Goal: Information Seeking & Learning: Learn about a topic

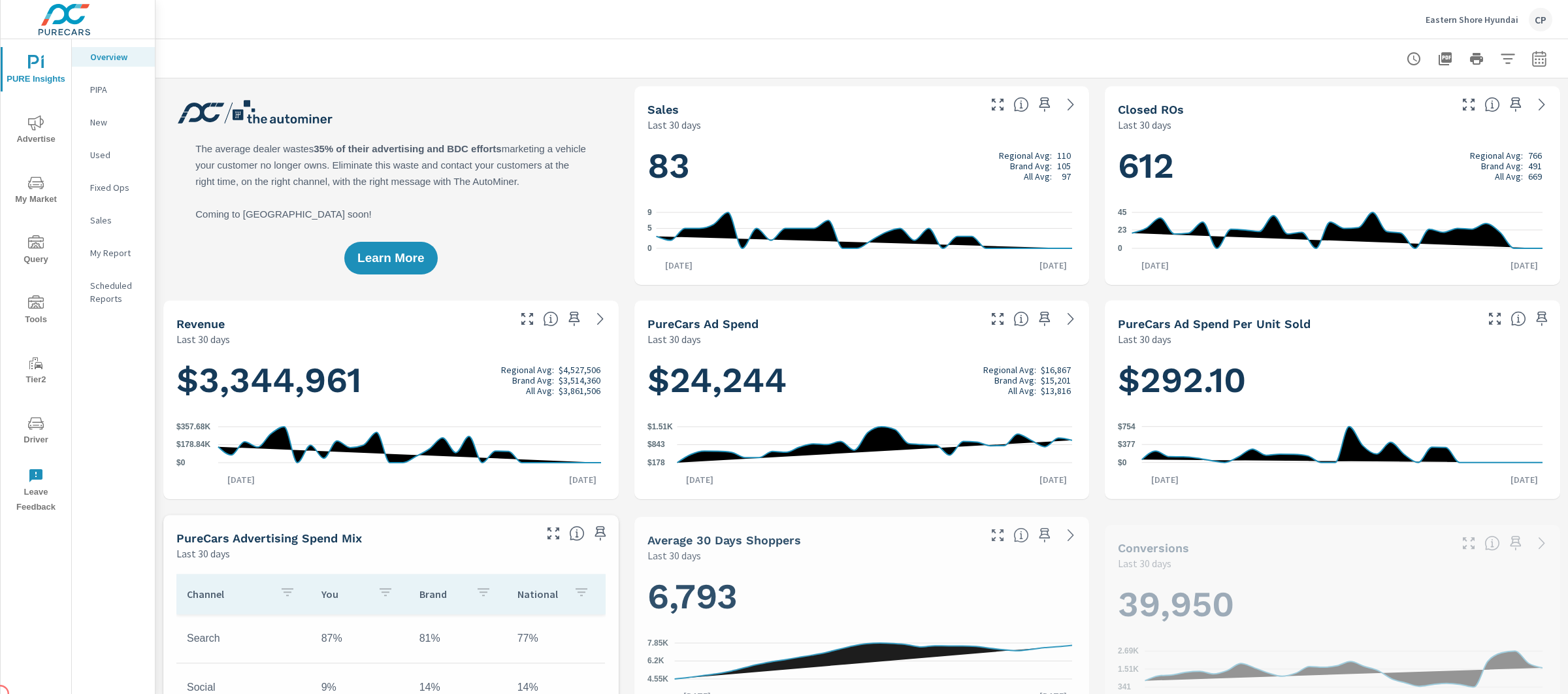
scroll to position [1, 0]
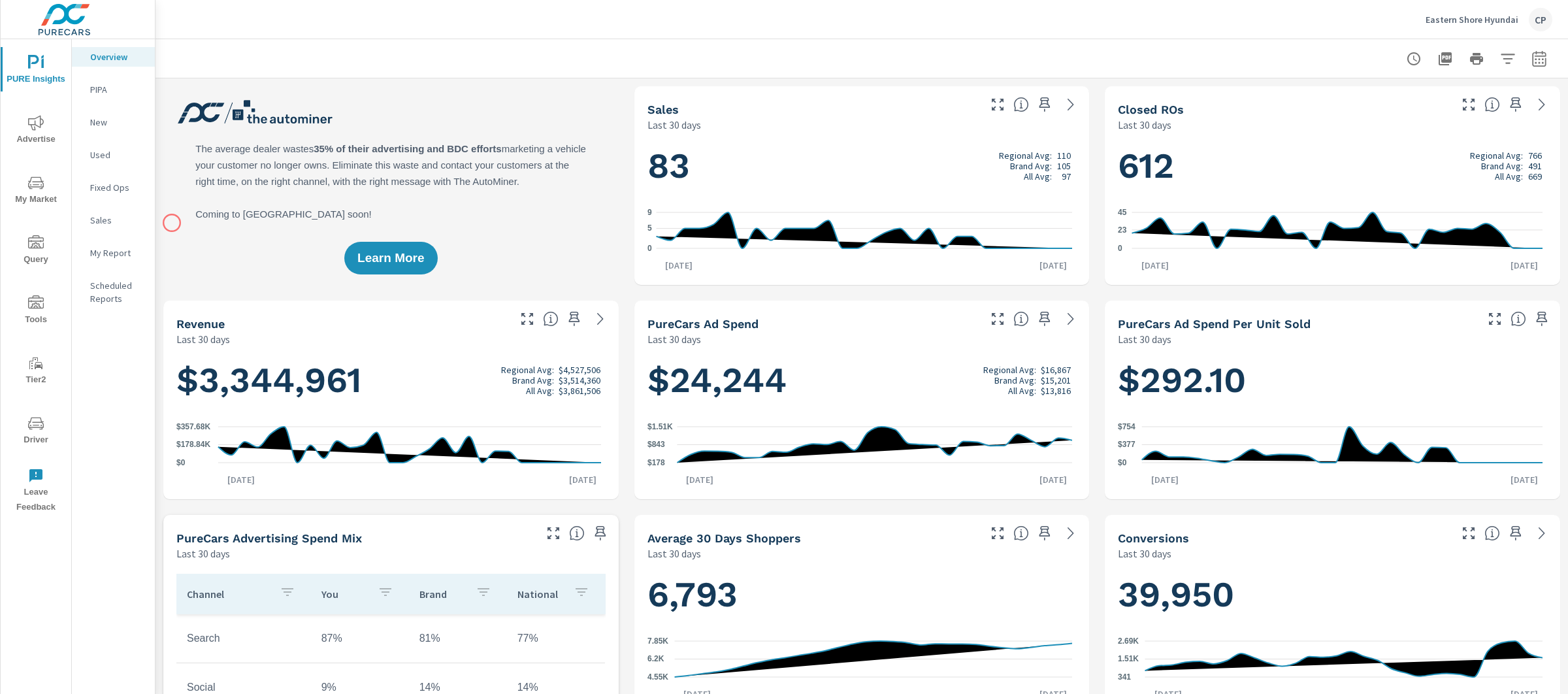
click at [125, 244] on div "My Report" at bounding box center [114, 253] width 83 height 20
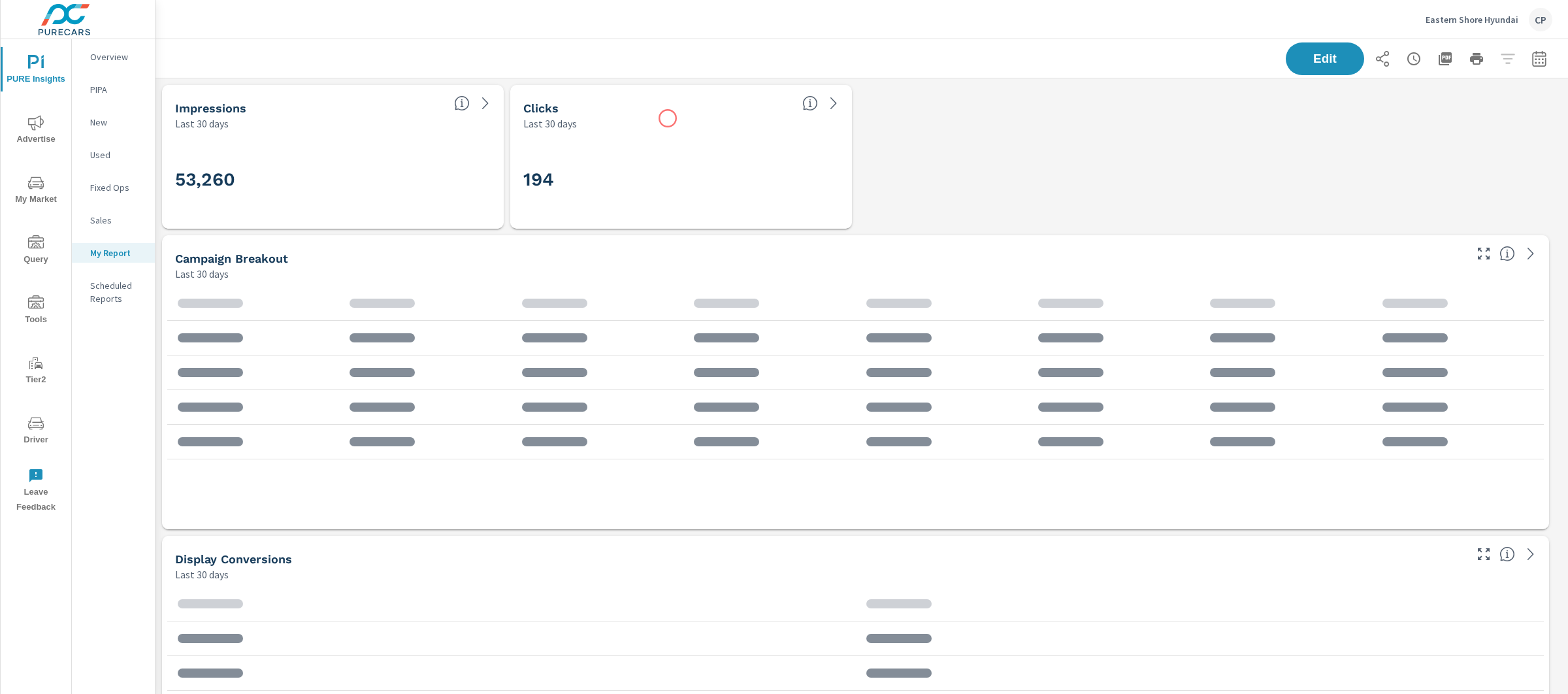
scroll to position [49, 0]
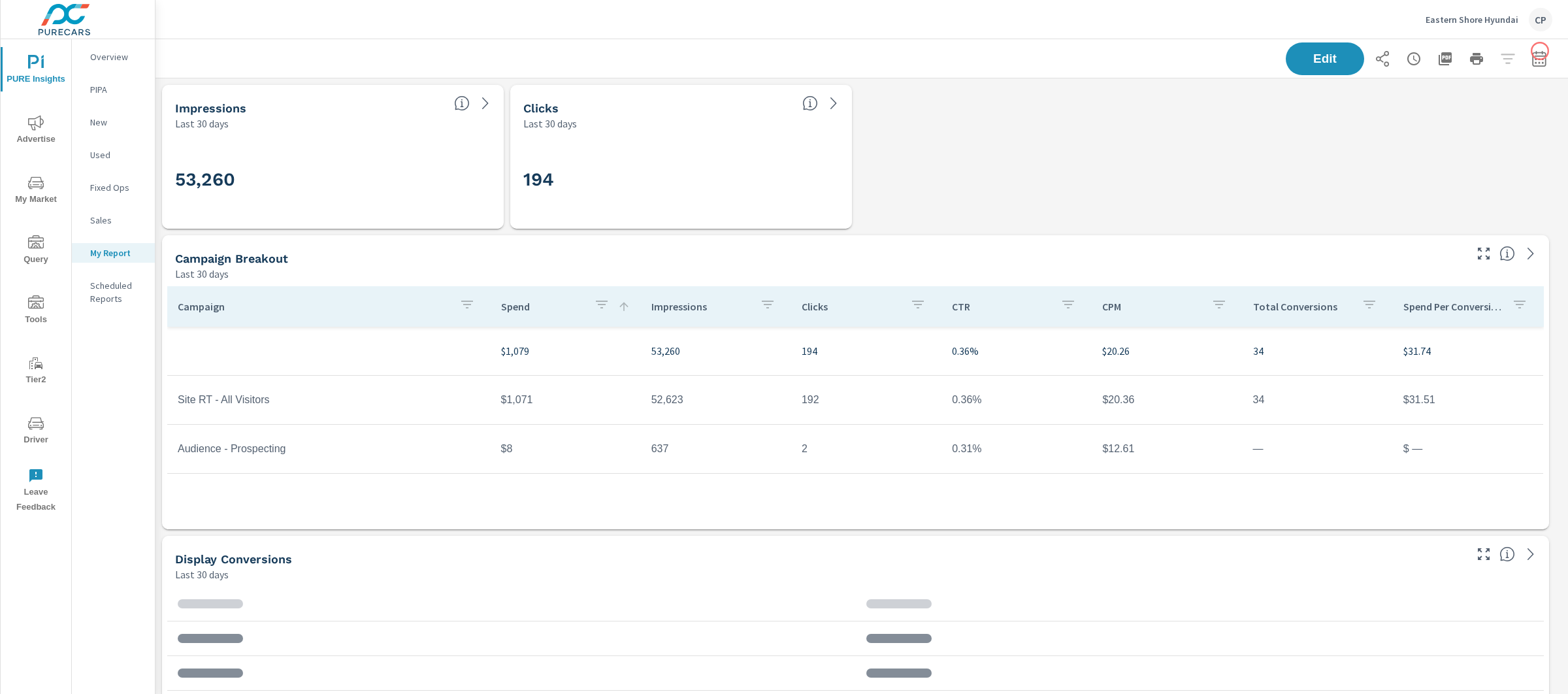
click at [1540, 51] on div "Edit" at bounding box center [862, 58] width 1413 height 38
click at [1532, 55] on icon "button" at bounding box center [1539, 58] width 14 height 15
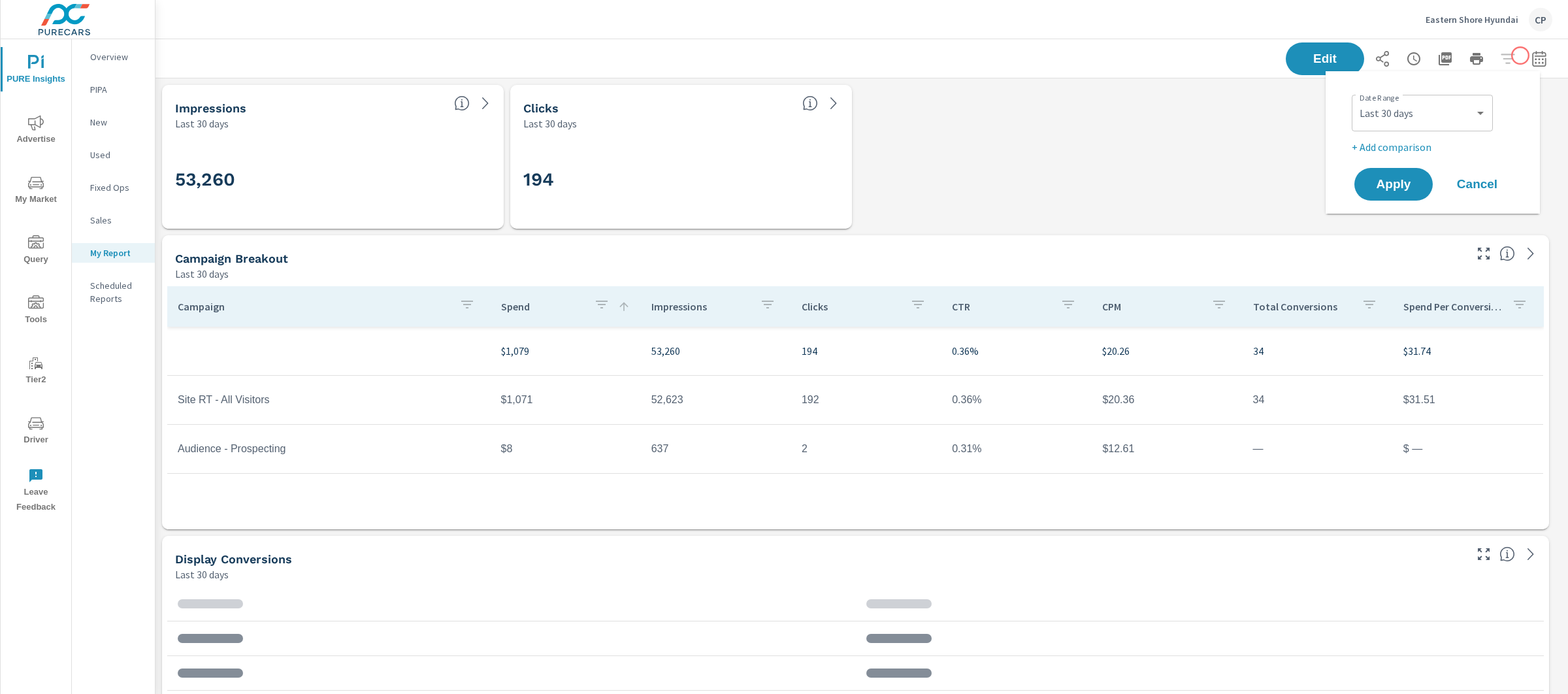
scroll to position [5291, 1426]
click at [1453, 102] on select "Custom [DATE] Last week Last 7 days Last 14 days Last 30 days Last 45 days Last…" at bounding box center [1423, 113] width 131 height 26
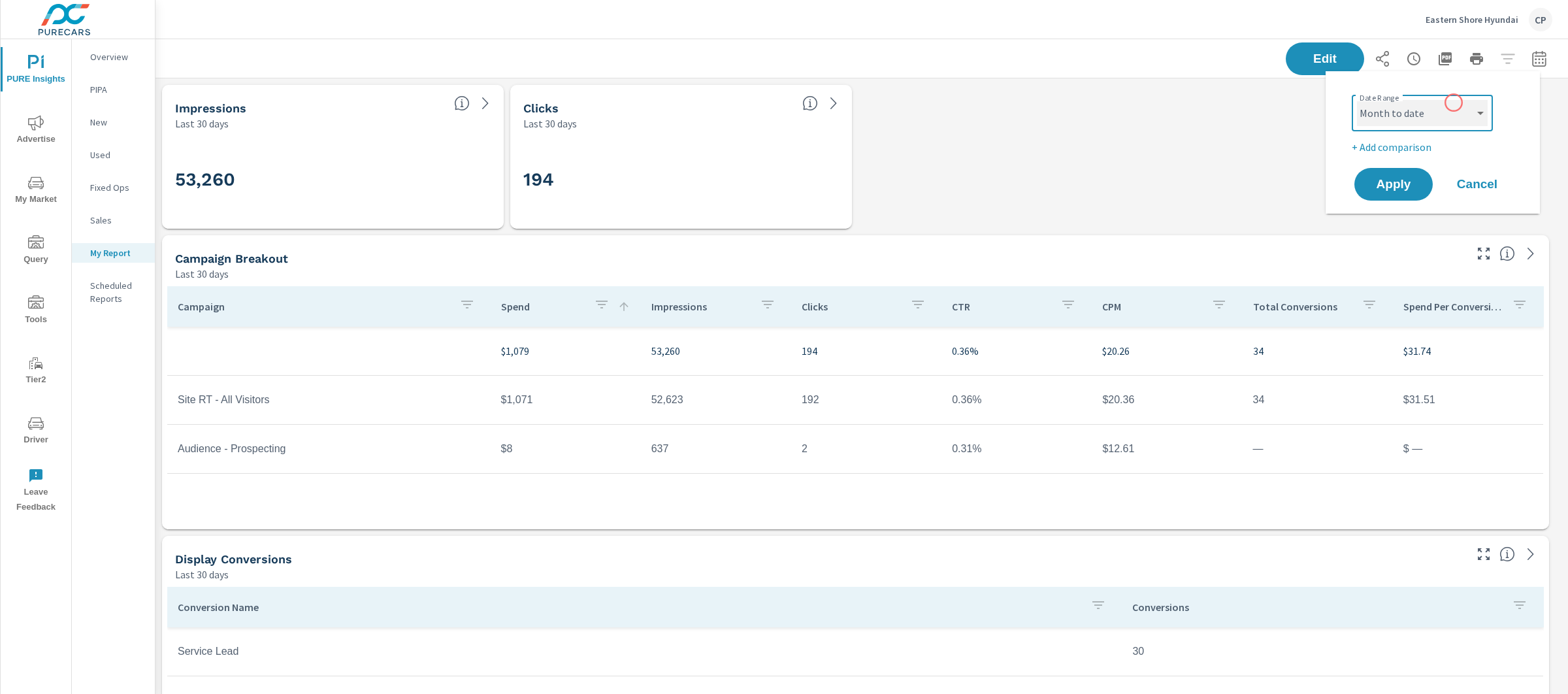
click at [1357, 100] on select "Custom [DATE] Last week Last 7 days Last 14 days Last 30 days Last 45 days Last…" at bounding box center [1423, 113] width 131 height 26
select select "Month to date"
click at [1414, 184] on span "Apply" at bounding box center [1394, 184] width 54 height 12
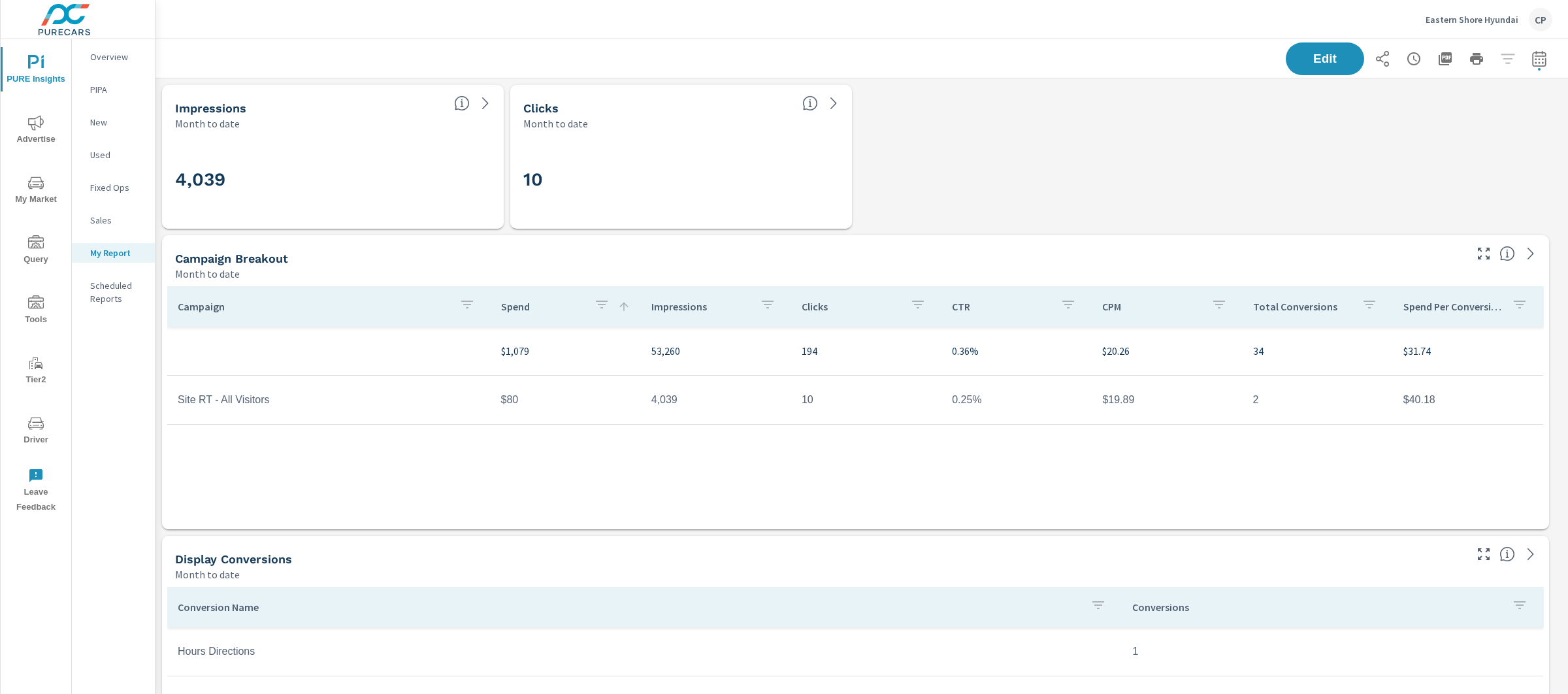
scroll to position [5291, 1426]
click at [1483, 21] on p "Eastern Shore Hyundai" at bounding box center [1472, 19] width 93 height 12
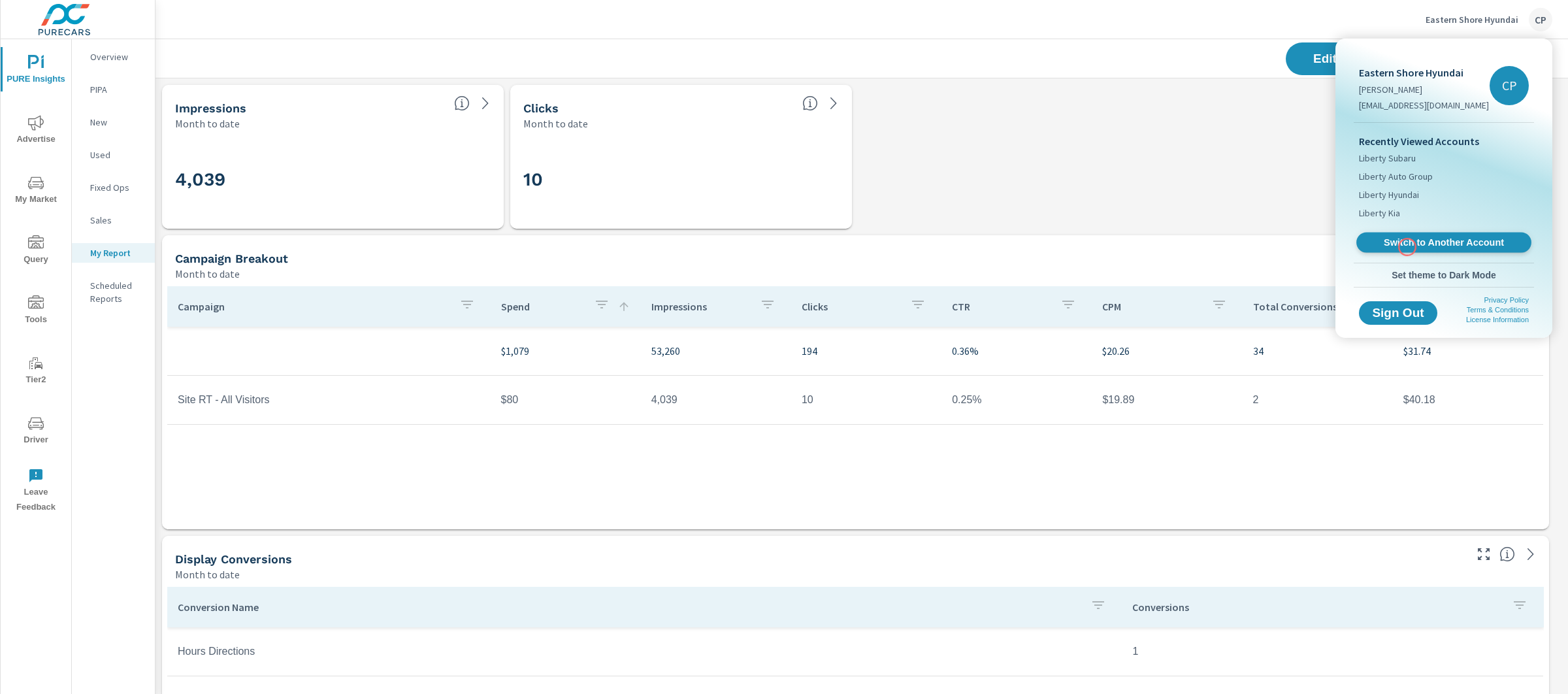
click at [1407, 247] on span "Switch to Another Account" at bounding box center [1443, 243] width 160 height 12
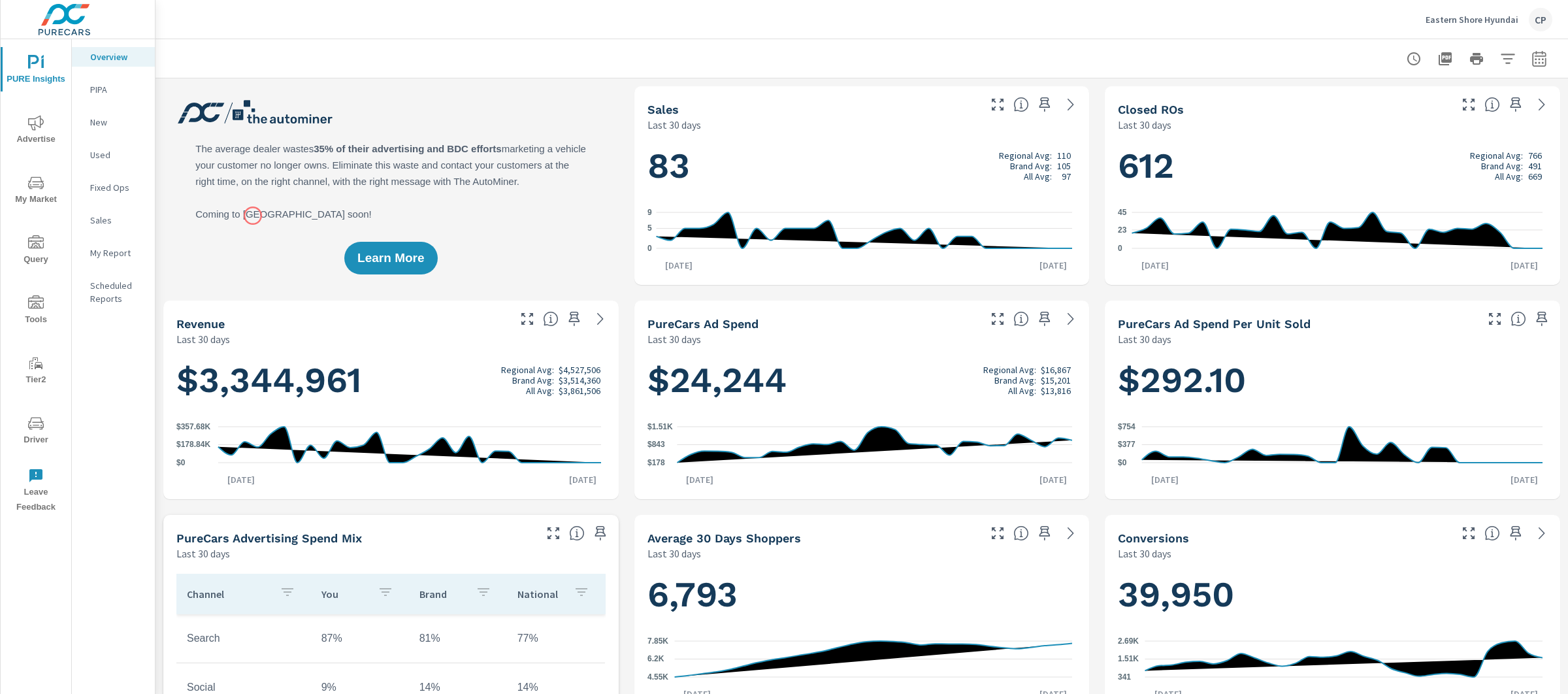
scroll to position [1, 0]
click at [33, 187] on icon "nav menu" at bounding box center [36, 183] width 15 height 15
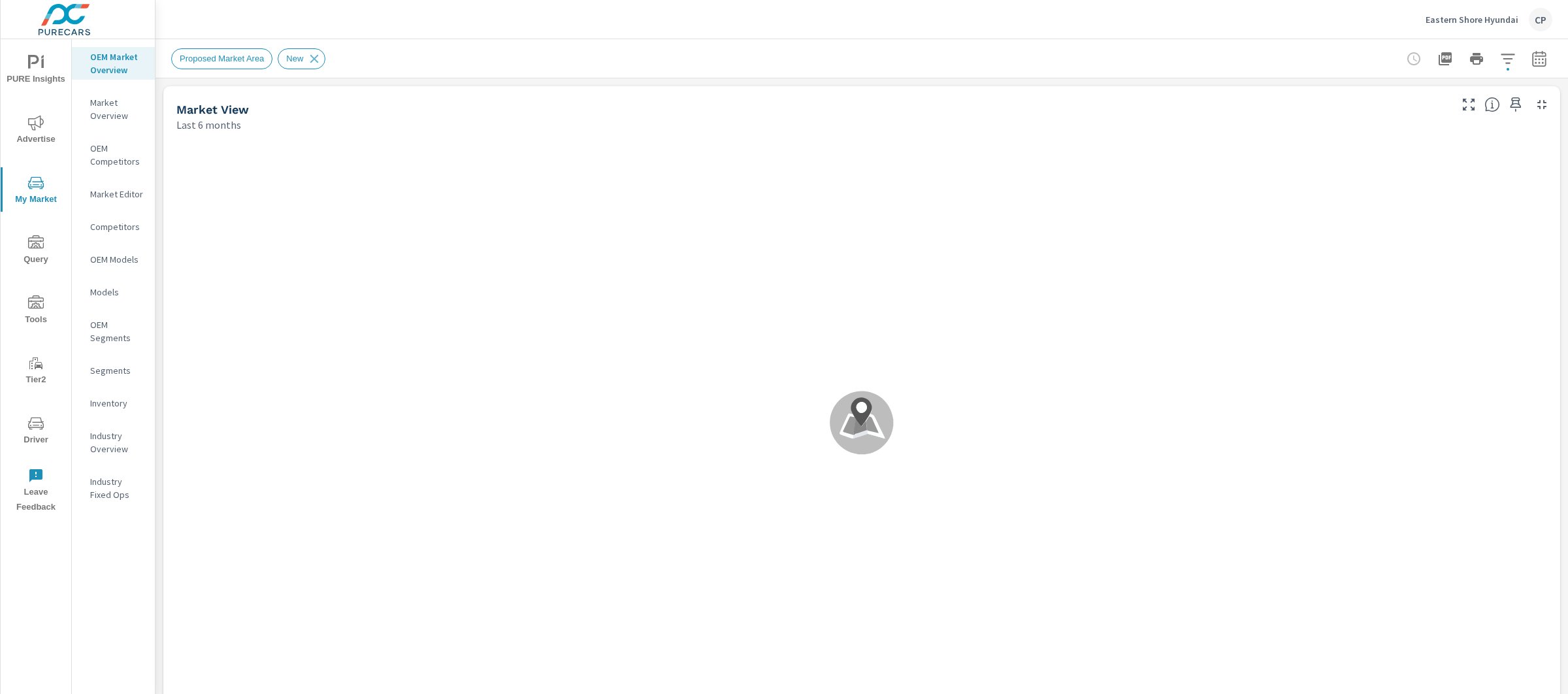
scroll to position [1, 0]
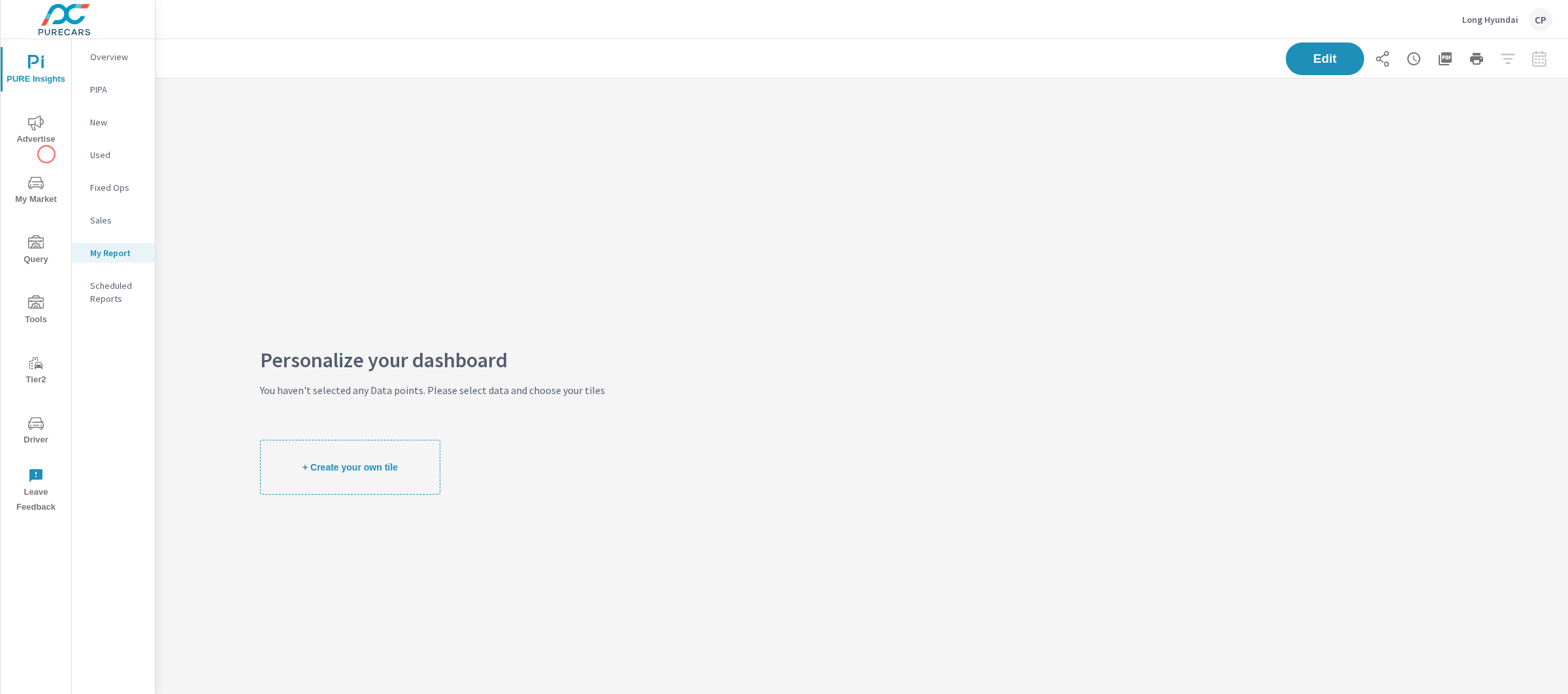
click at [46, 152] on div "PURE Insights Advertise My Market Query Tools Tier2 Driver Leave Feedback" at bounding box center [36, 280] width 71 height 481
click at [46, 146] on button "Advertise" at bounding box center [36, 129] width 71 height 45
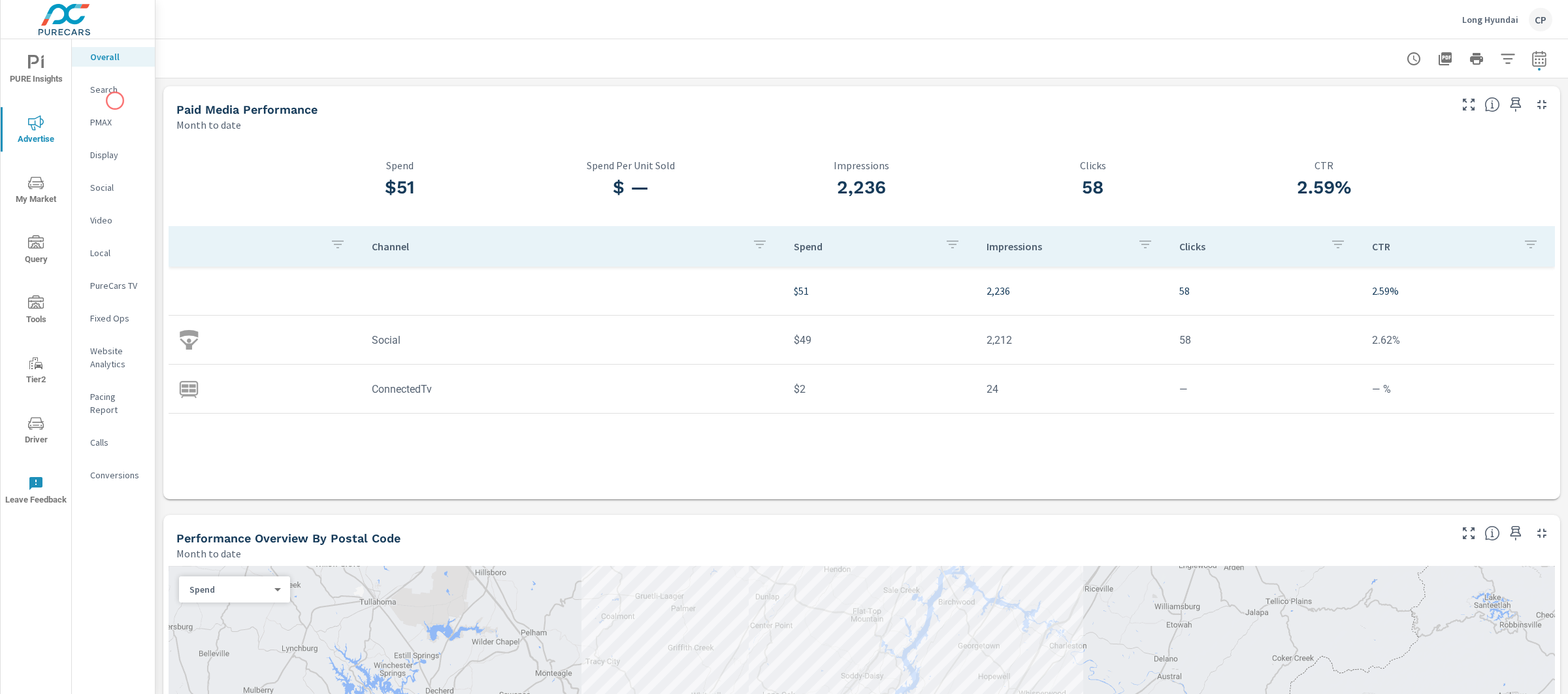
click at [115, 99] on nav "Overall Search PMAX Display Social Video Local PureCars TV Fixed Ops Website An…" at bounding box center [114, 271] width 83 height 464
click at [1493, 15] on p "Long Hyundai" at bounding box center [1490, 19] width 56 height 12
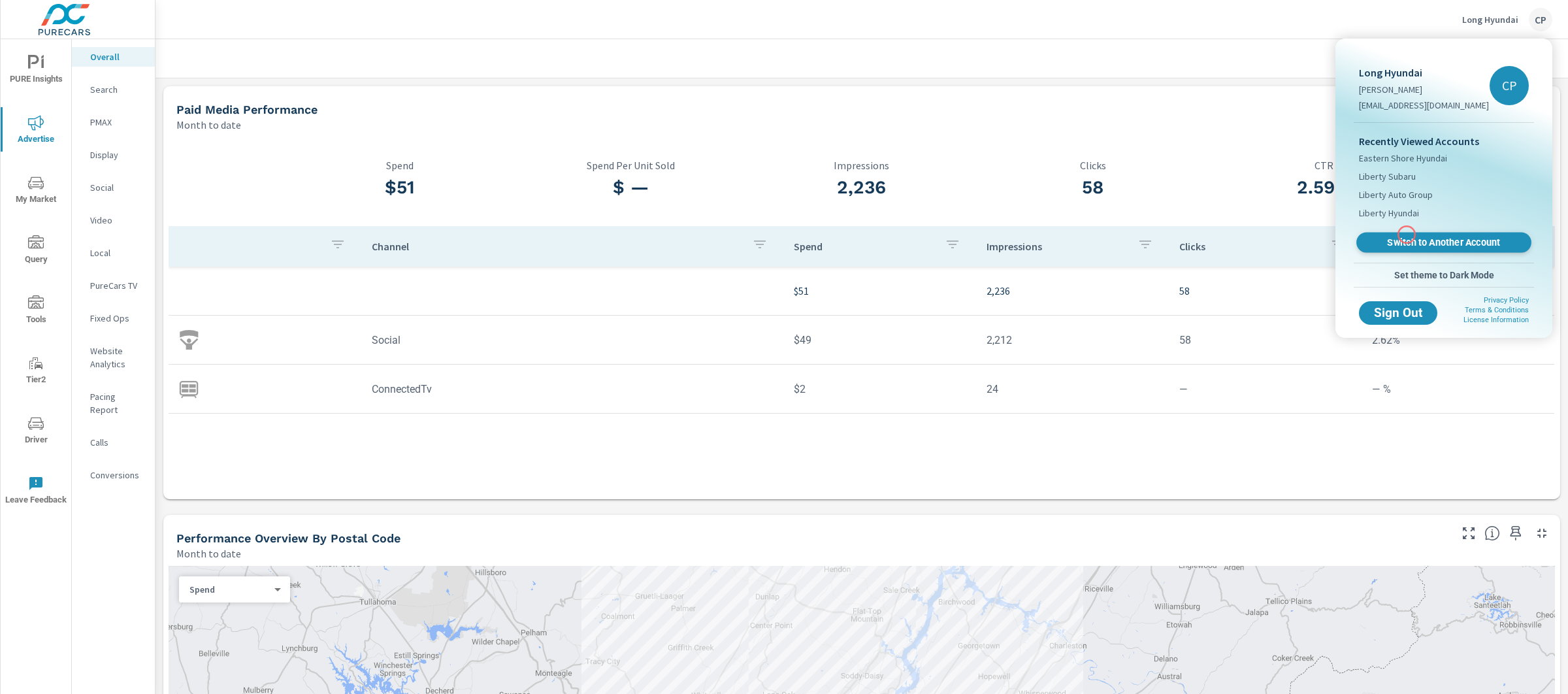
click at [1407, 237] on span "Switch to Another Account" at bounding box center [1443, 243] width 160 height 12
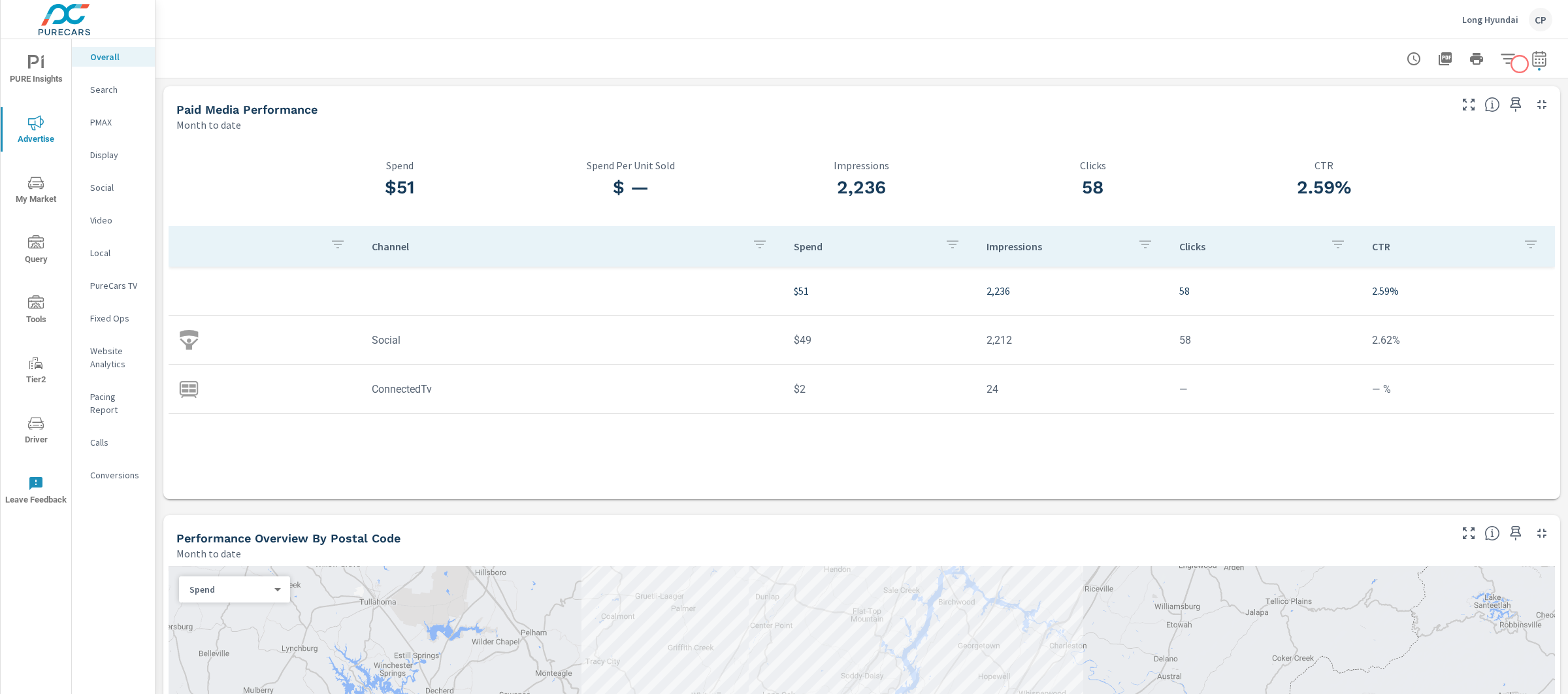
click at [1532, 64] on icon "button" at bounding box center [1539, 58] width 14 height 15
click at [1463, 96] on div "Custom [DATE] Last week Last 7 days Last 14 days Last 30 days Last 45 days Last…" at bounding box center [1423, 113] width 141 height 37
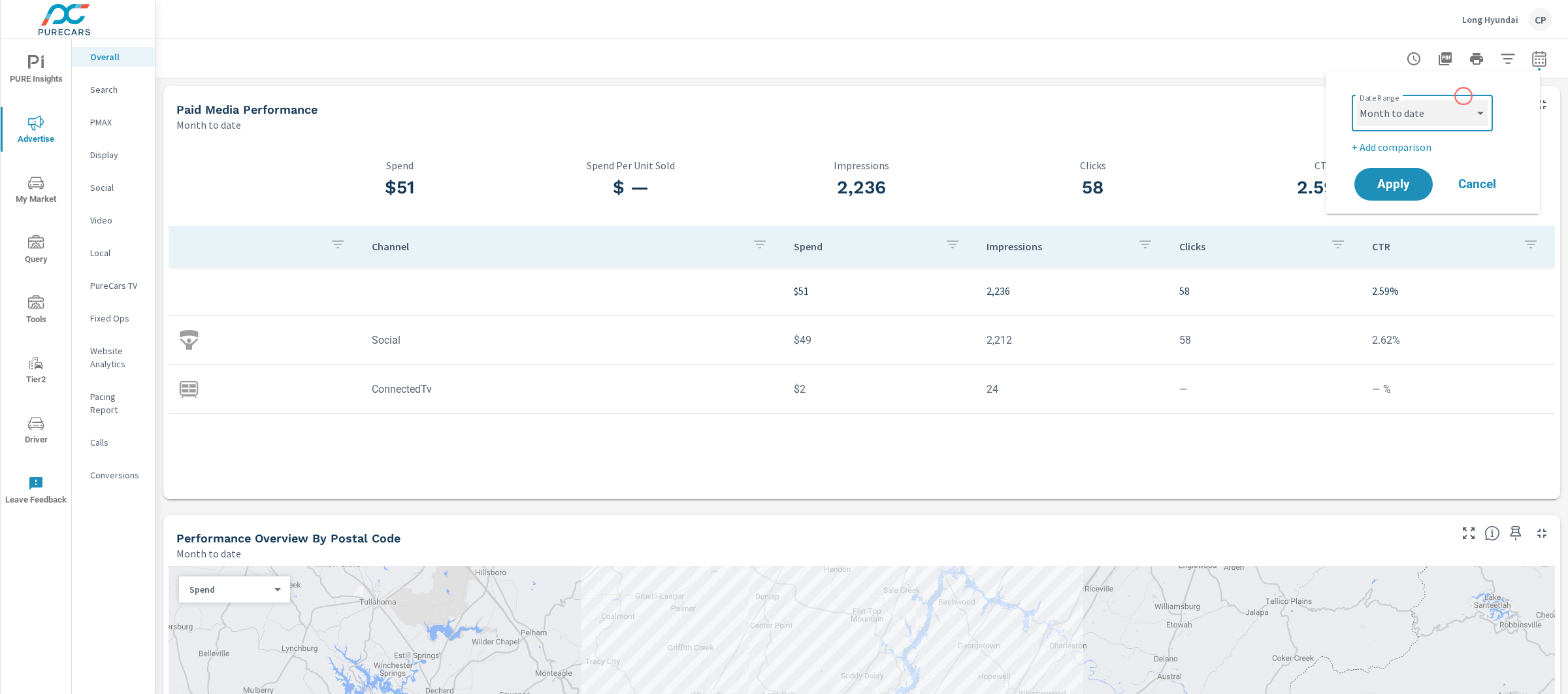
click at [1462, 100] on select "Custom [DATE] Last week Last 7 days Last 14 days Last 30 days Last 45 days Last…" at bounding box center [1423, 113] width 131 height 26
click at [1357, 100] on select "Custom [DATE] Last week Last 7 days Last 14 days Last 30 days Last 45 days Last…" at bounding box center [1423, 113] width 131 height 26
select select "Last month"
click at [1397, 172] on button "Apply" at bounding box center [1393, 184] width 81 height 34
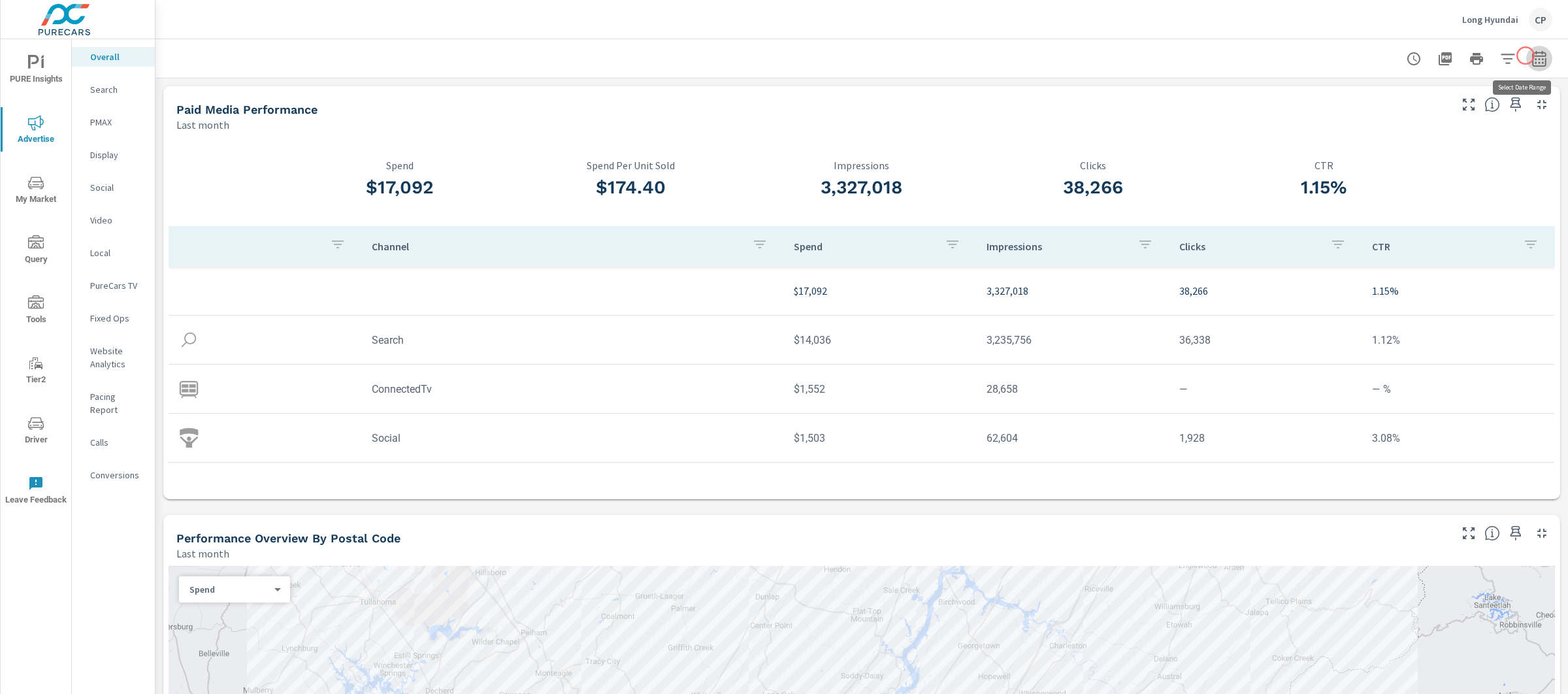
click at [1532, 55] on icon "button" at bounding box center [1539, 58] width 14 height 15
select select "Last month"
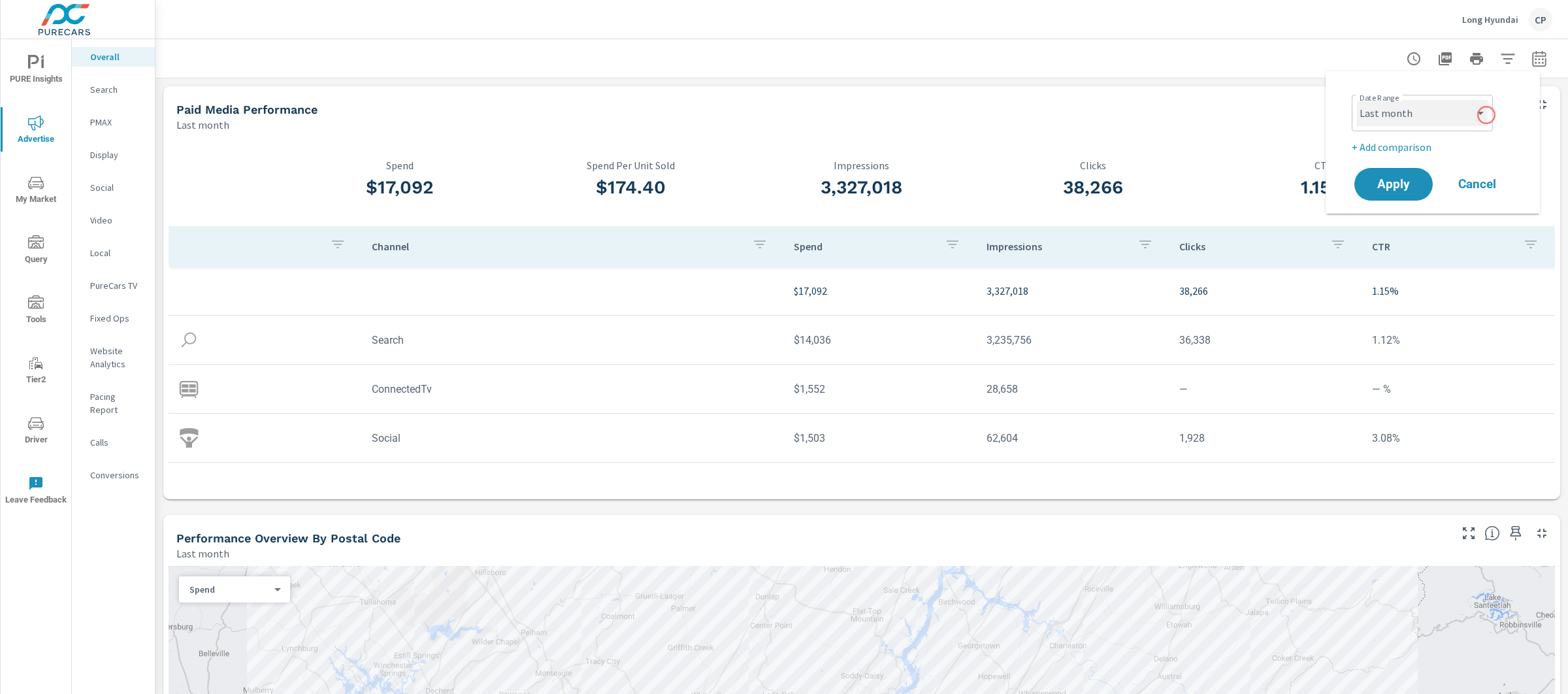
click at [1487, 115] on select "Custom [DATE] Last week Last 7 days Last 14 days Last 30 days Last 45 days Last…" at bounding box center [1423, 113] width 131 height 26
click at [1357, 100] on select "Custom [DATE] Last week Last 7 days Last 14 days Last 30 days Last 45 days Last…" at bounding box center [1423, 113] width 131 height 26
click at [1440, 102] on select "Custom [DATE] Last week Last 7 days Last 14 days Last 30 days Last 45 days Last…" at bounding box center [1423, 113] width 131 height 26
click at [1357, 100] on select "Custom [DATE] Last week Last 7 days Last 14 days Last 30 days Last 45 days Last…" at bounding box center [1423, 113] width 131 height 26
click at [1487, 193] on button "Cancel" at bounding box center [1477, 184] width 78 height 33
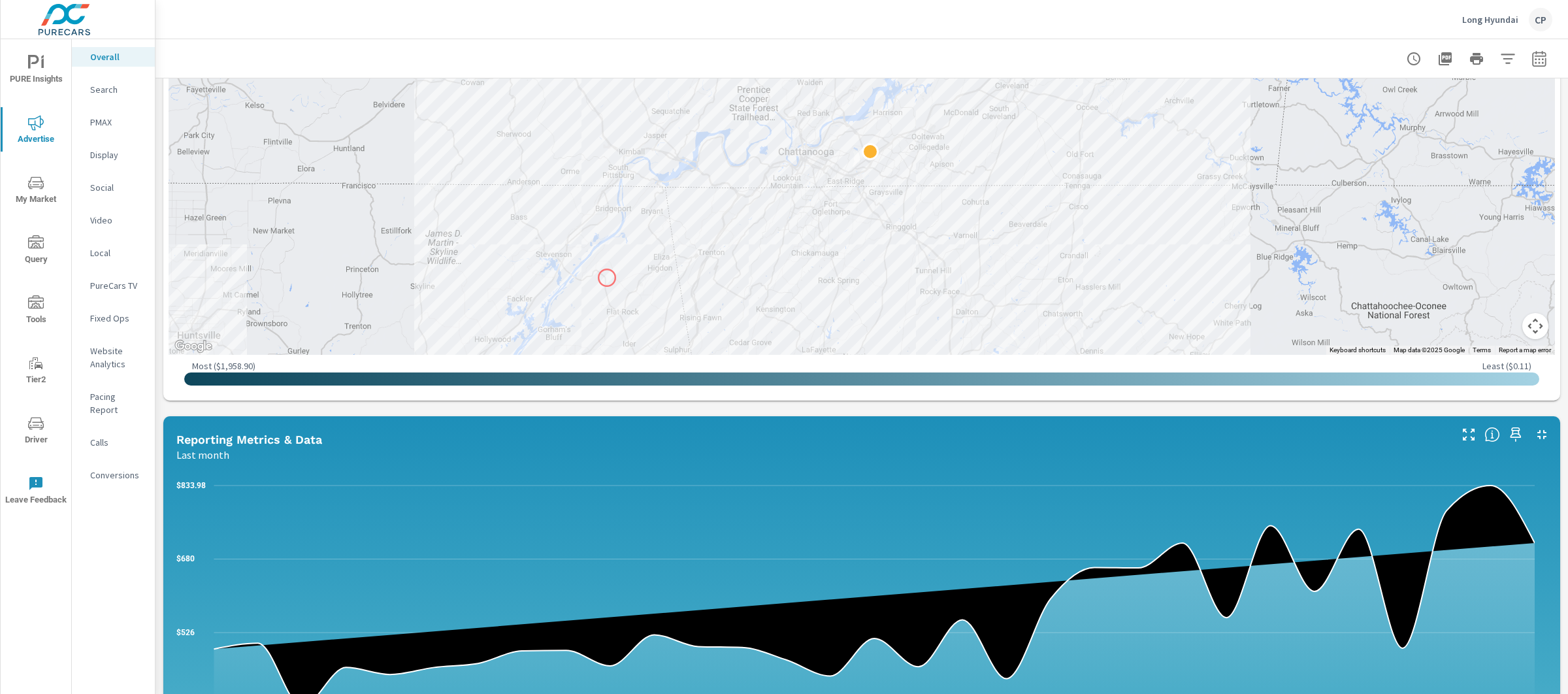
scroll to position [716, 0]
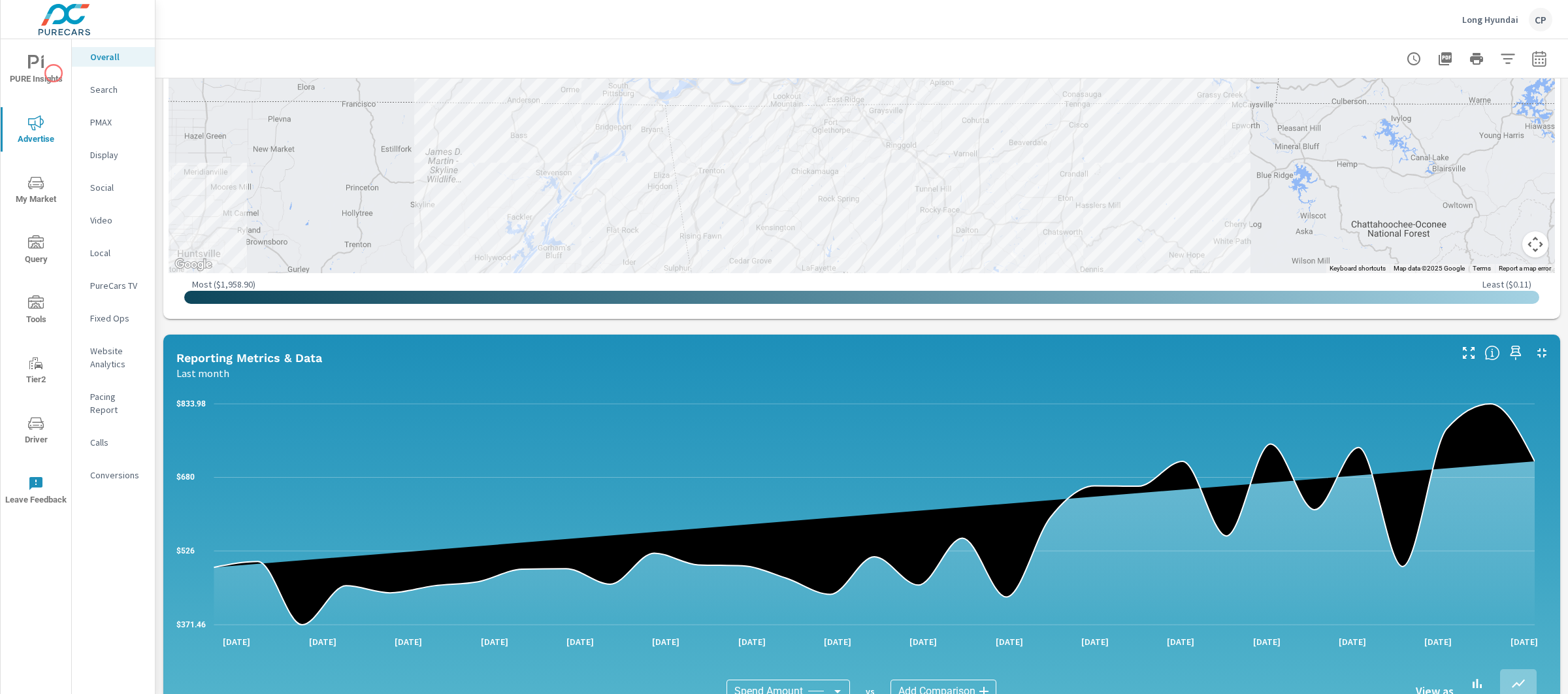
click at [43, 61] on icon "nav menu" at bounding box center [42, 63] width 2 height 10
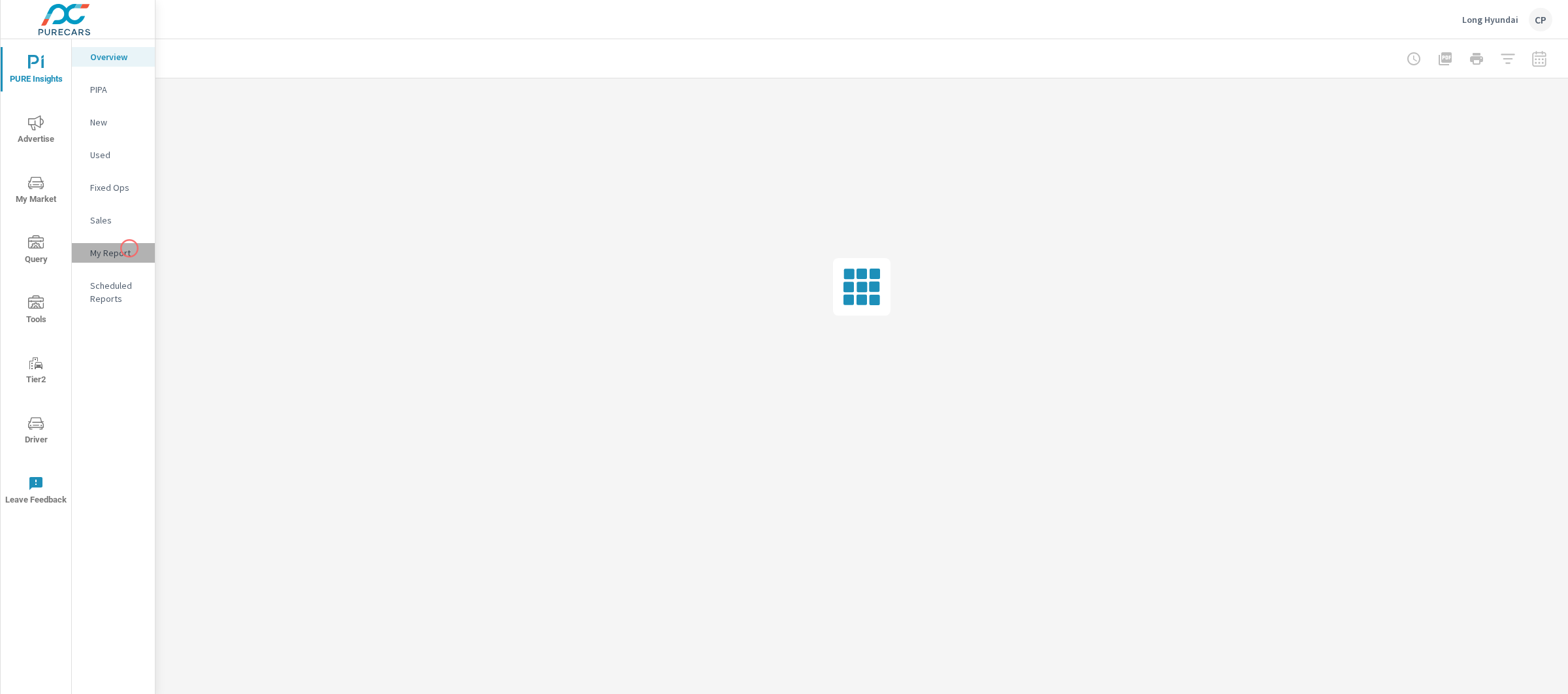
click at [129, 248] on p "My Report" at bounding box center [117, 252] width 55 height 13
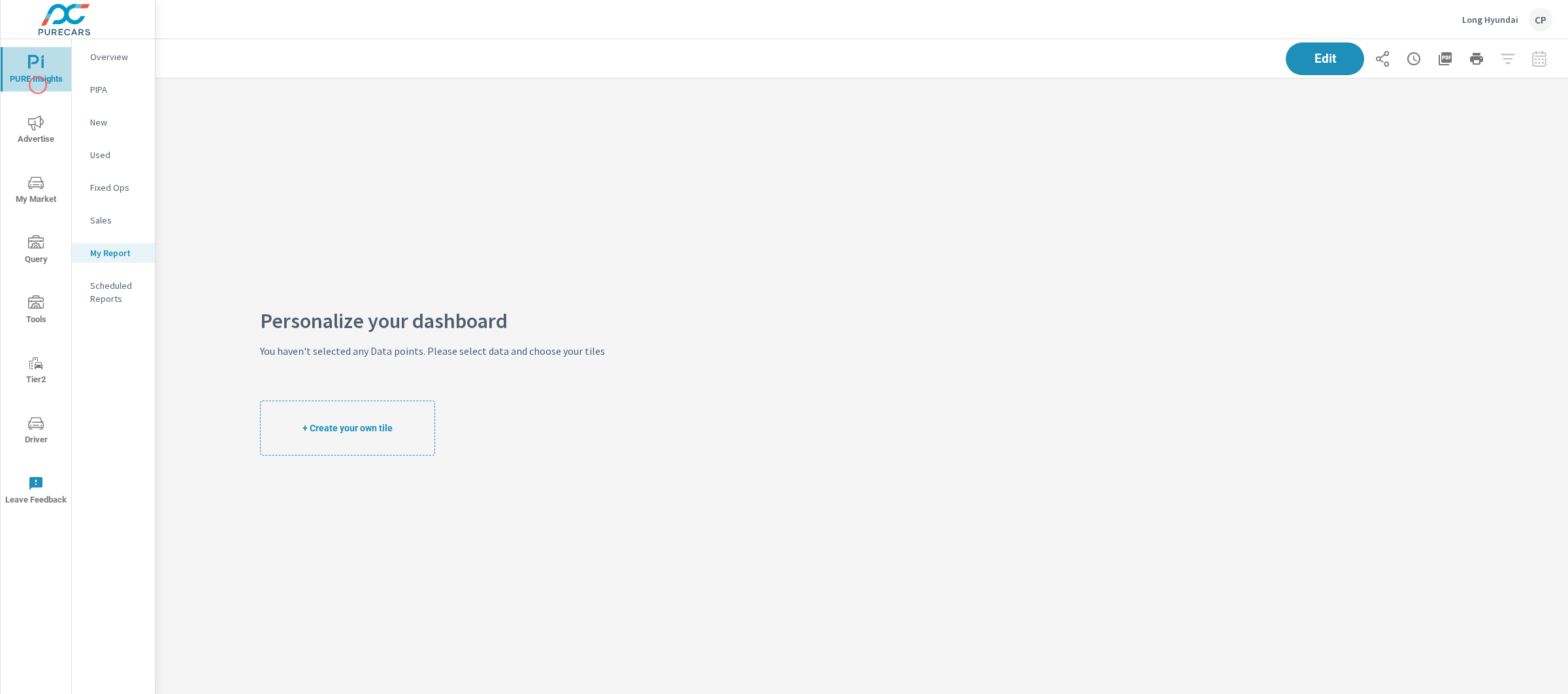
click at [38, 85] on span "PURE Insights" at bounding box center [36, 71] width 63 height 32
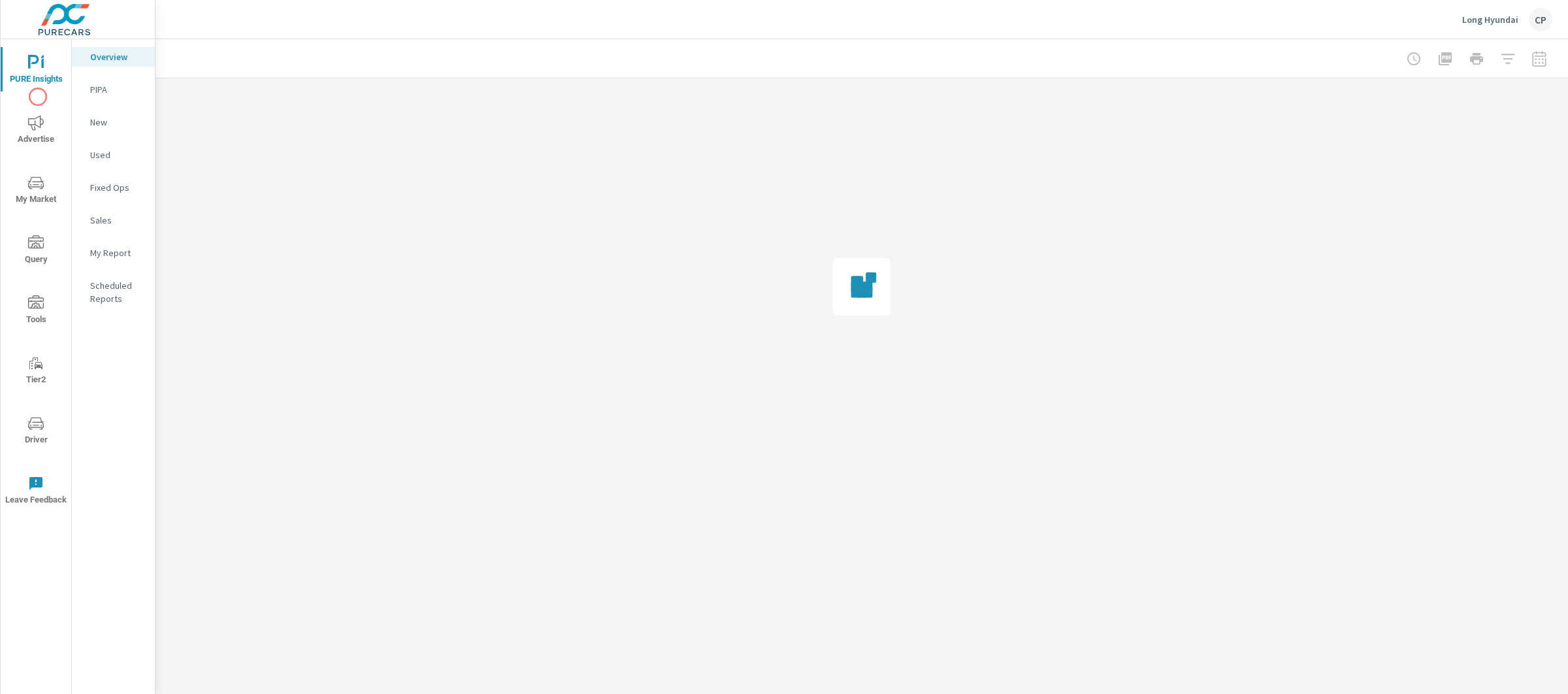
click at [39, 112] on button "Advertise" at bounding box center [36, 129] width 71 height 45
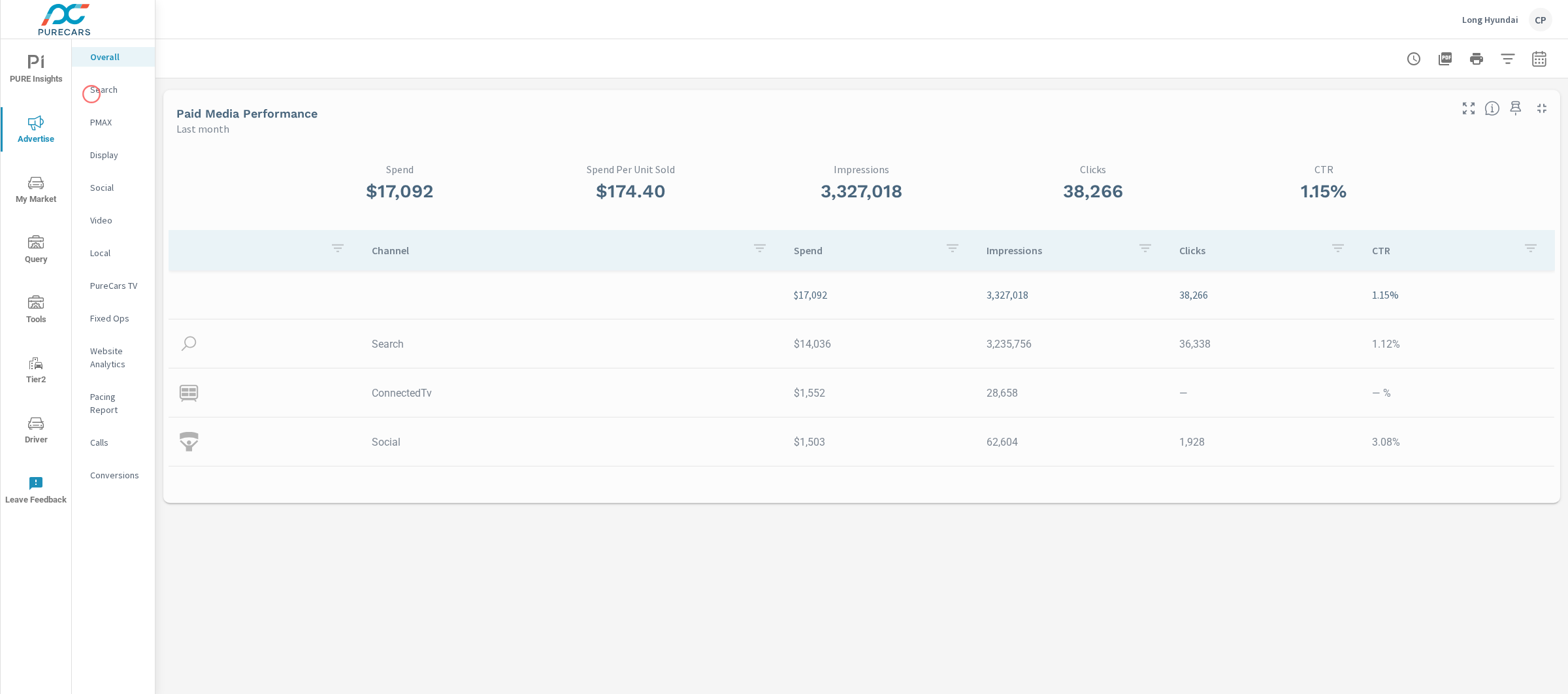
click at [102, 92] on p "Search" at bounding box center [117, 89] width 55 height 13
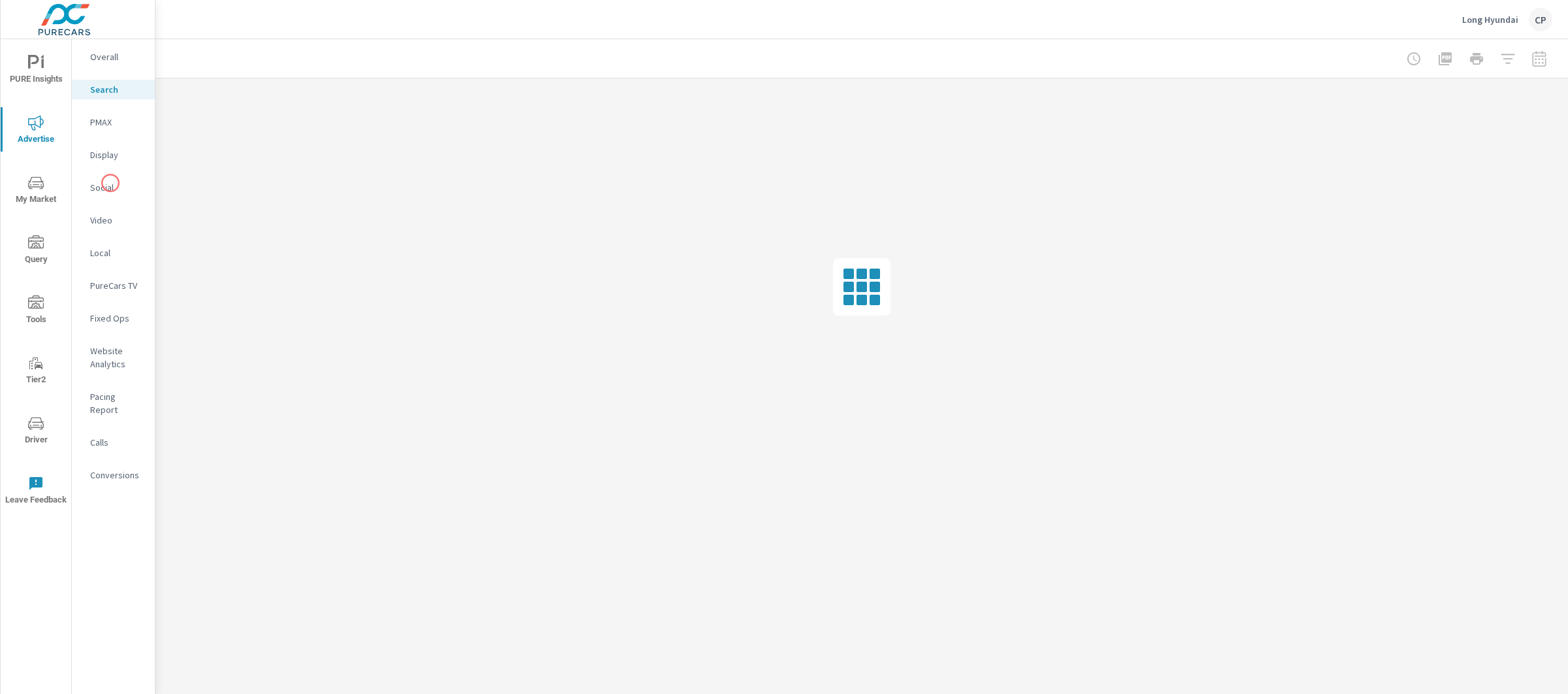
click at [111, 159] on p "Display" at bounding box center [117, 154] width 55 height 13
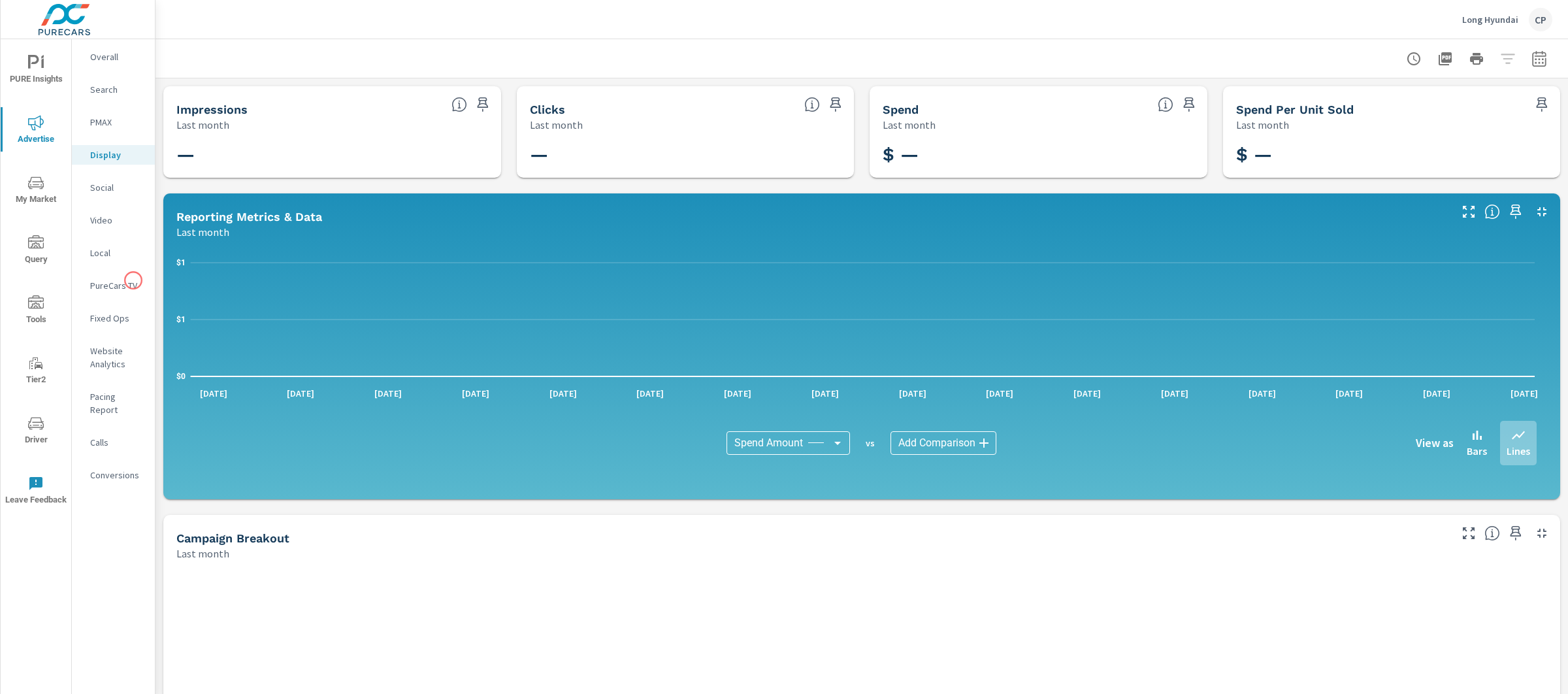
click at [133, 282] on p "PureCars TV" at bounding box center [117, 285] width 55 height 13
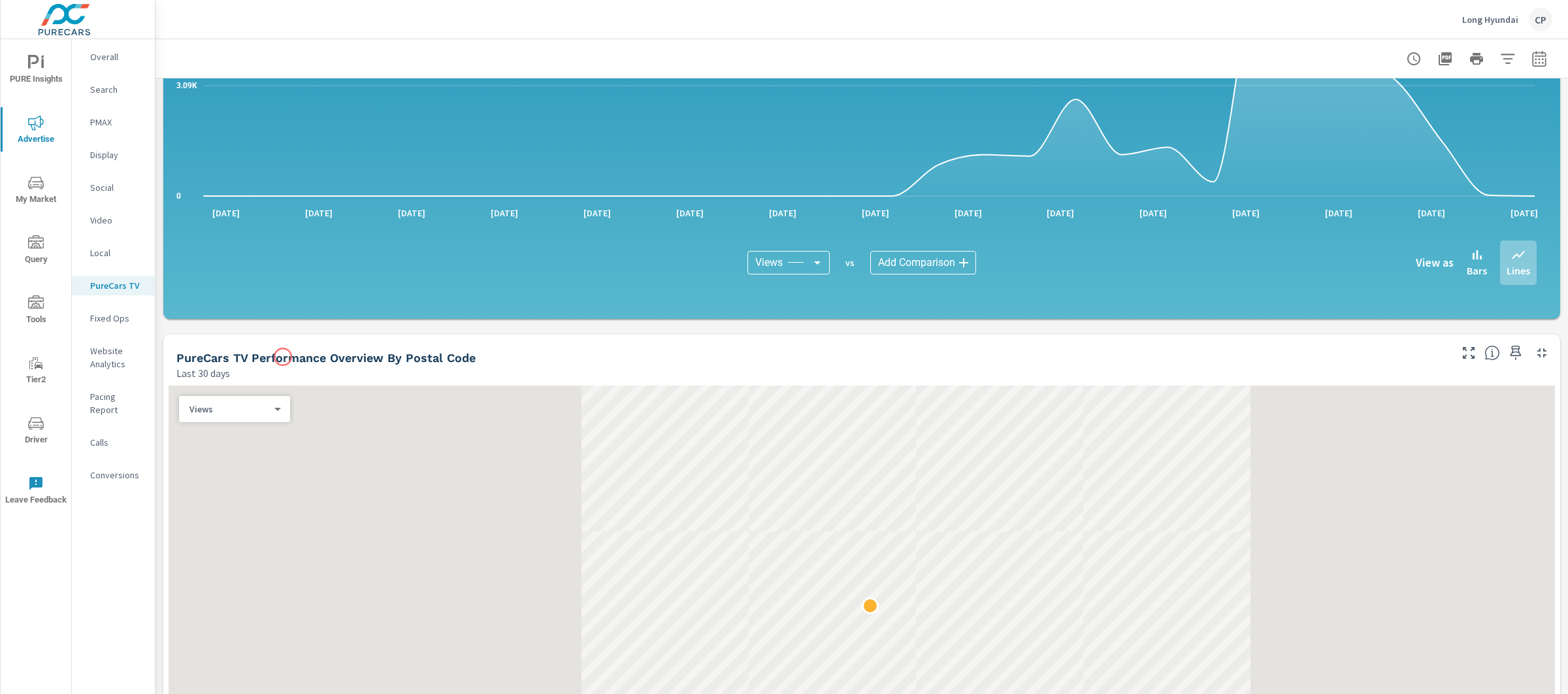
scroll to position [880, 0]
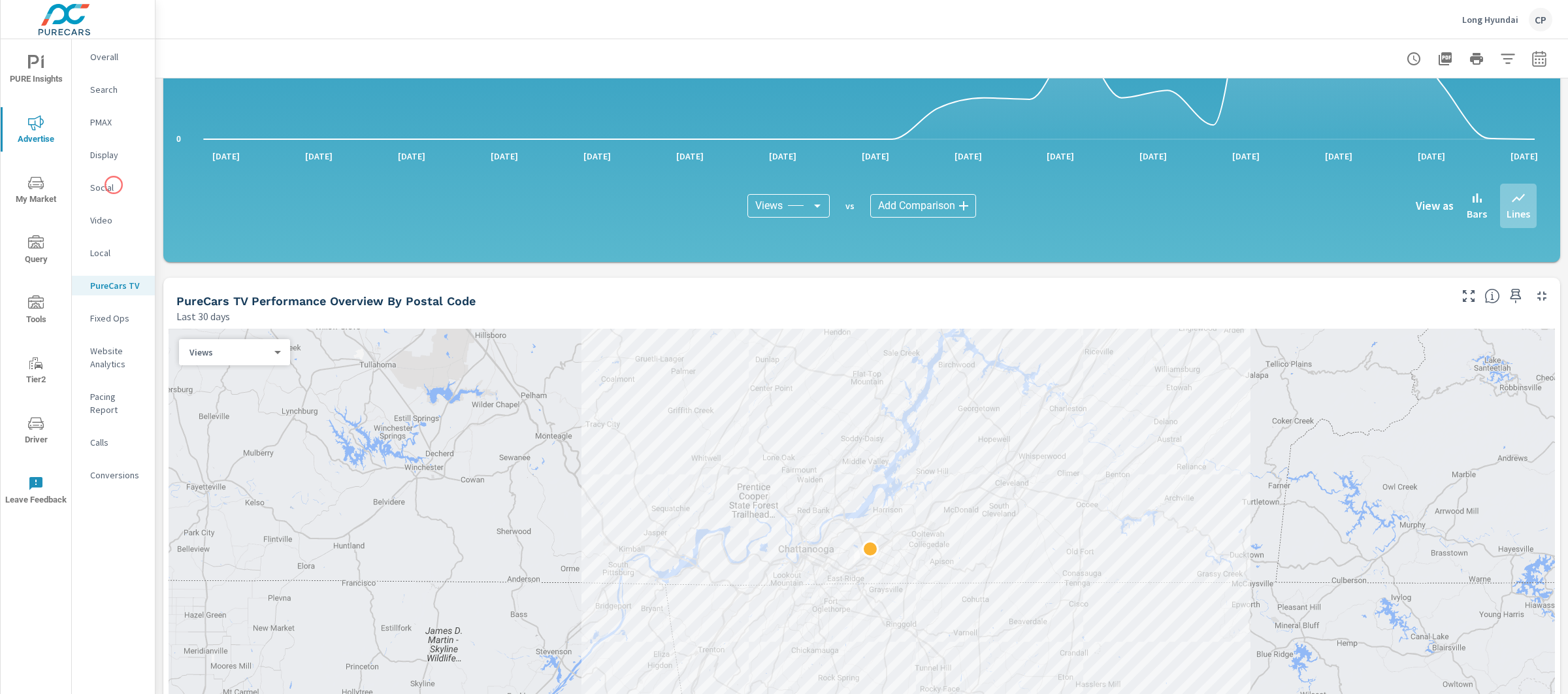
click at [114, 184] on p "Social" at bounding box center [117, 187] width 55 height 13
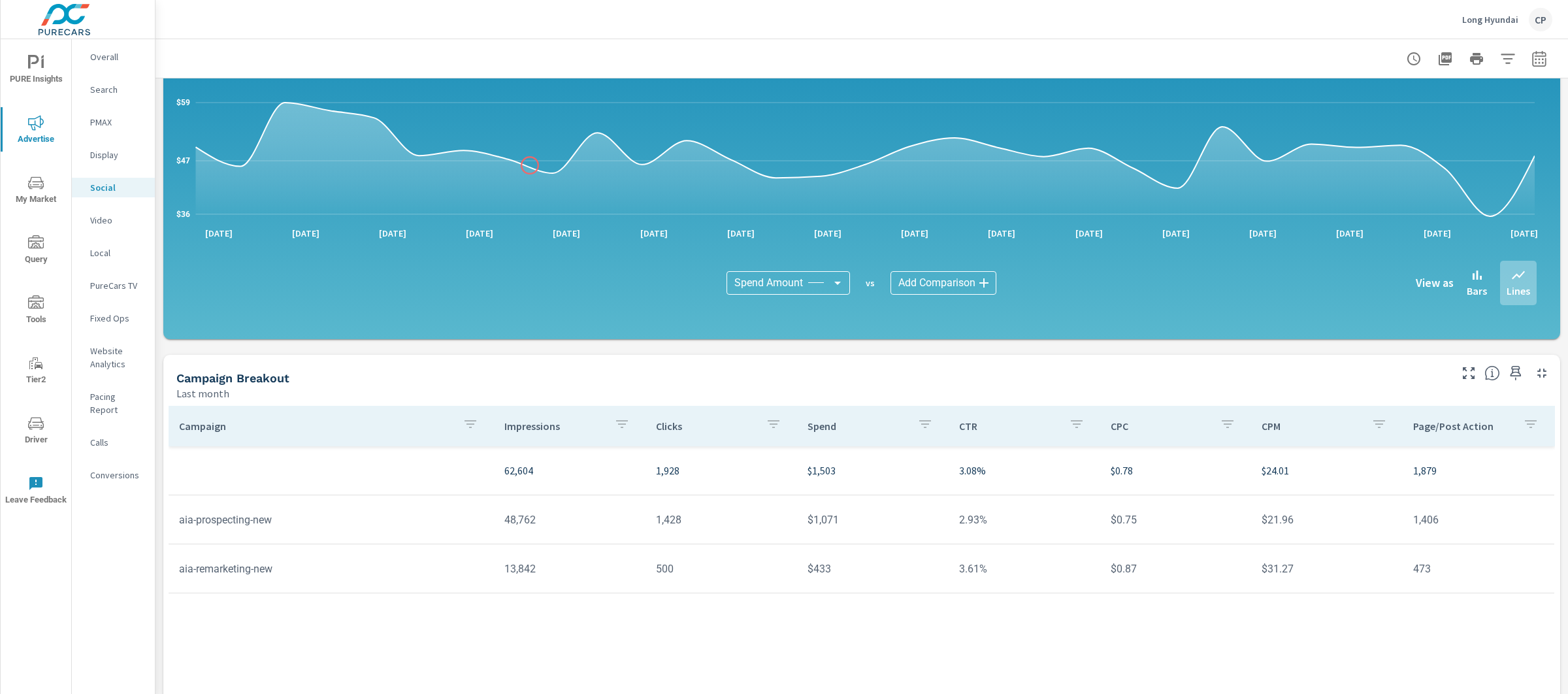
scroll to position [181, 0]
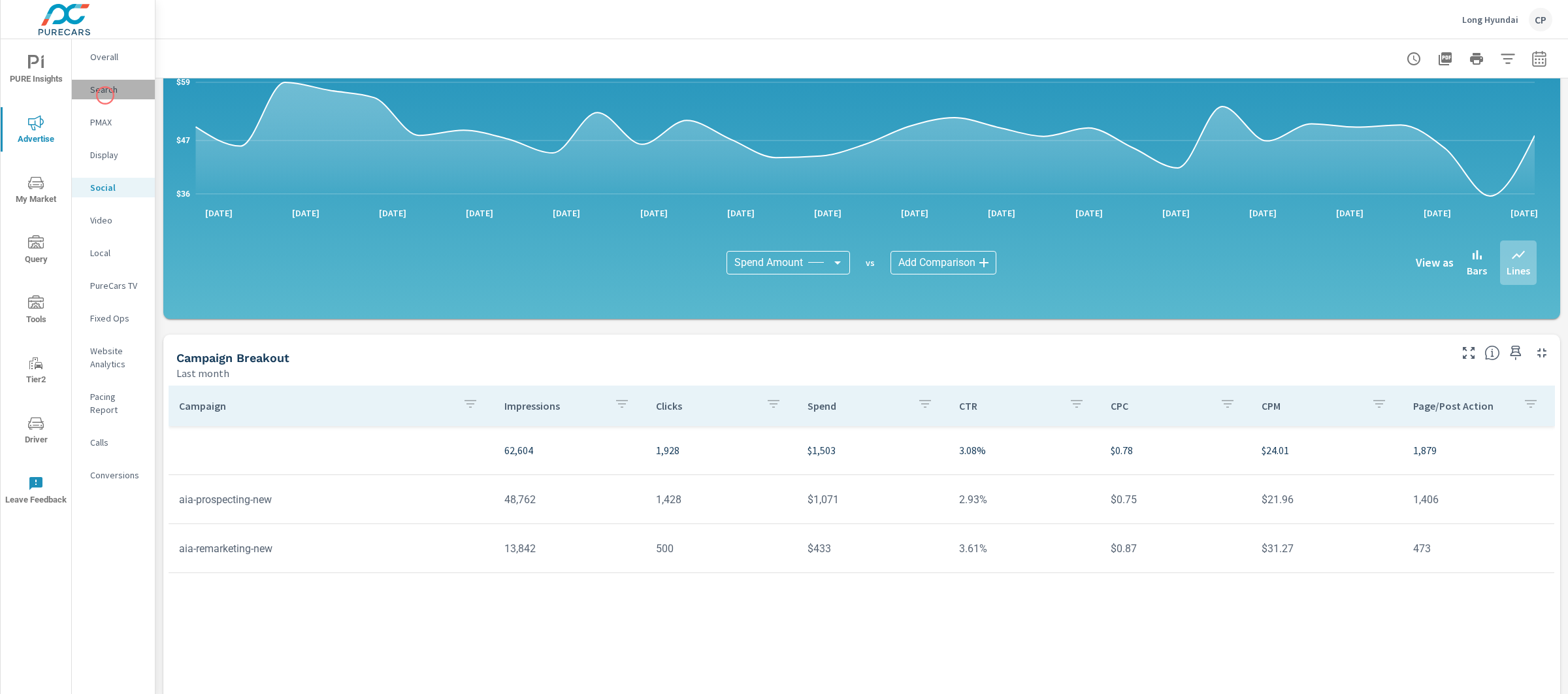
click at [105, 95] on p "Search" at bounding box center [117, 89] width 55 height 13
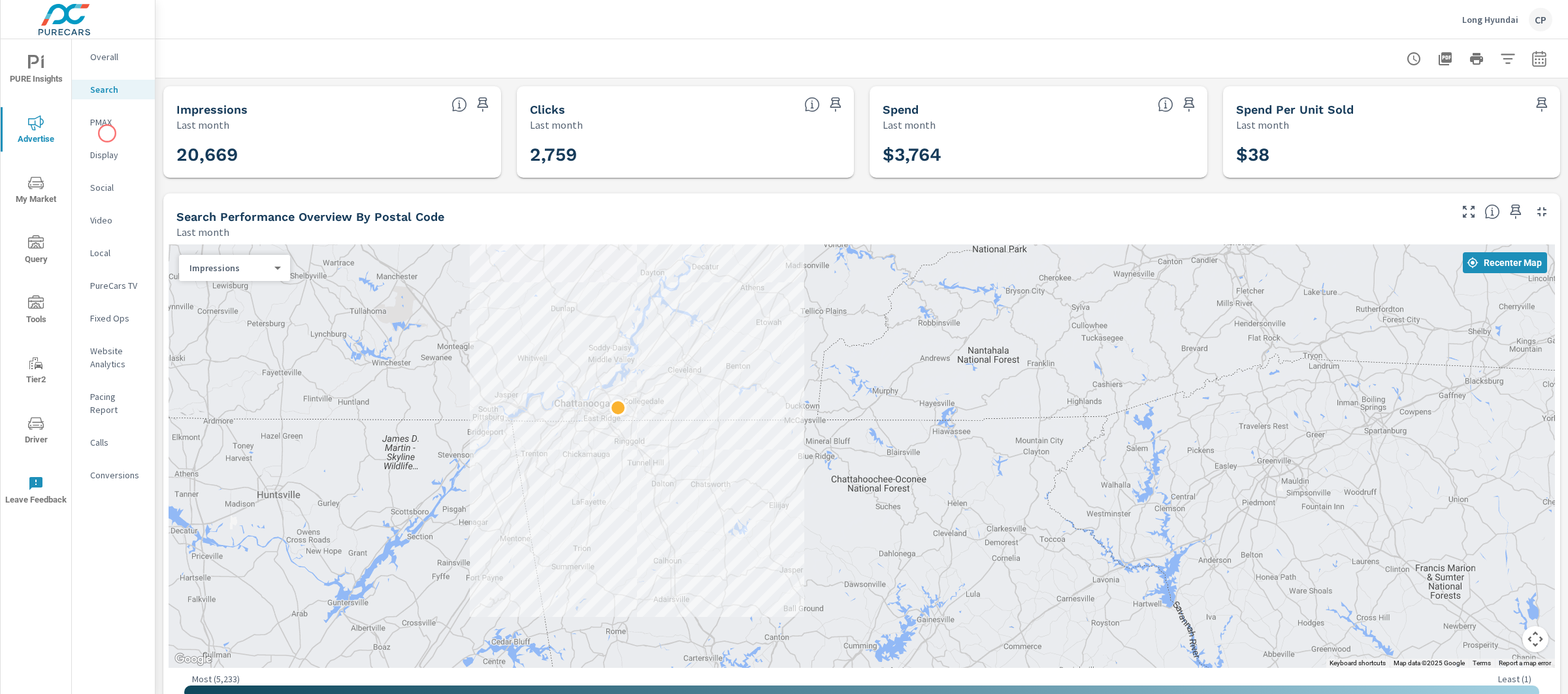
click at [107, 133] on nav "Overall Search PMAX Display Social Video Local PureCars TV Fixed Ops Website An…" at bounding box center [114, 271] width 83 height 464
click at [97, 116] on p "PMAX" at bounding box center [117, 121] width 55 height 13
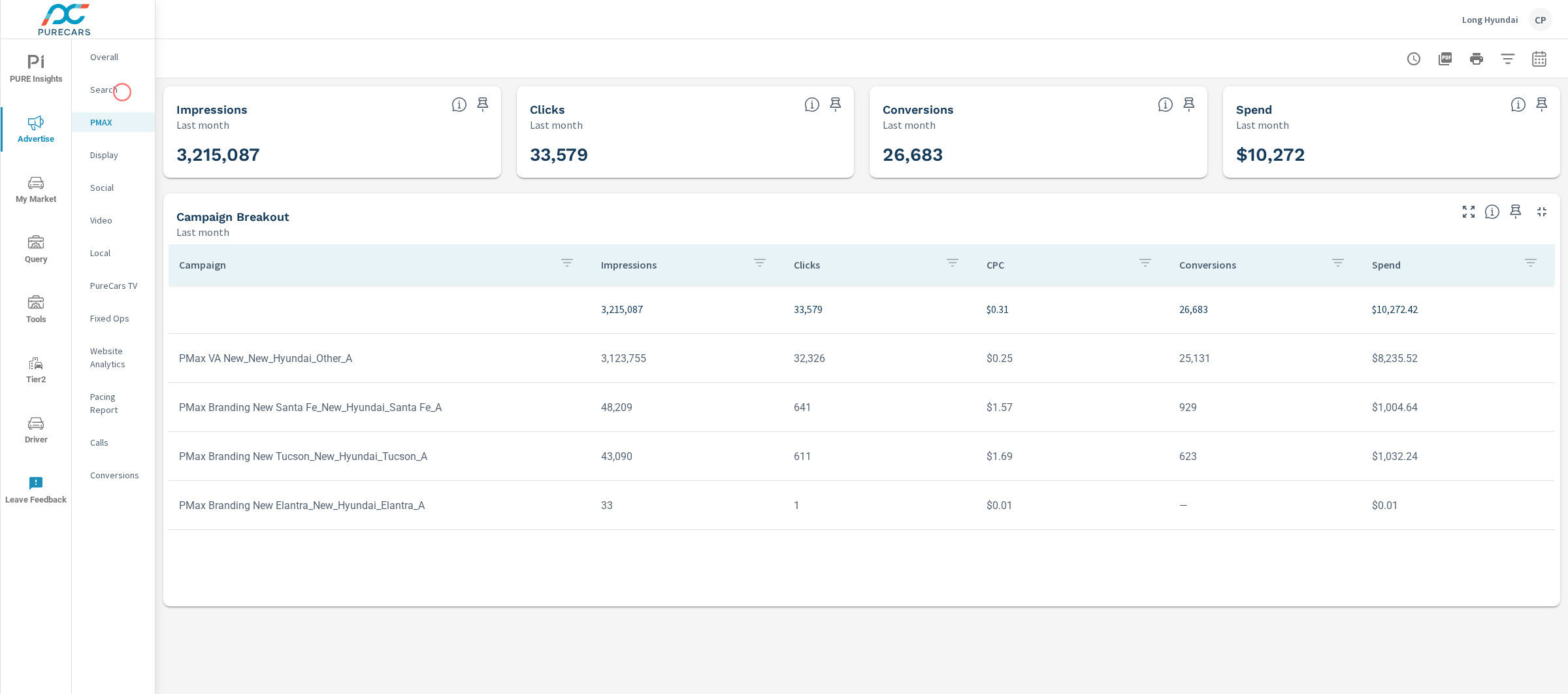
click at [122, 92] on p "Search" at bounding box center [117, 89] width 55 height 13
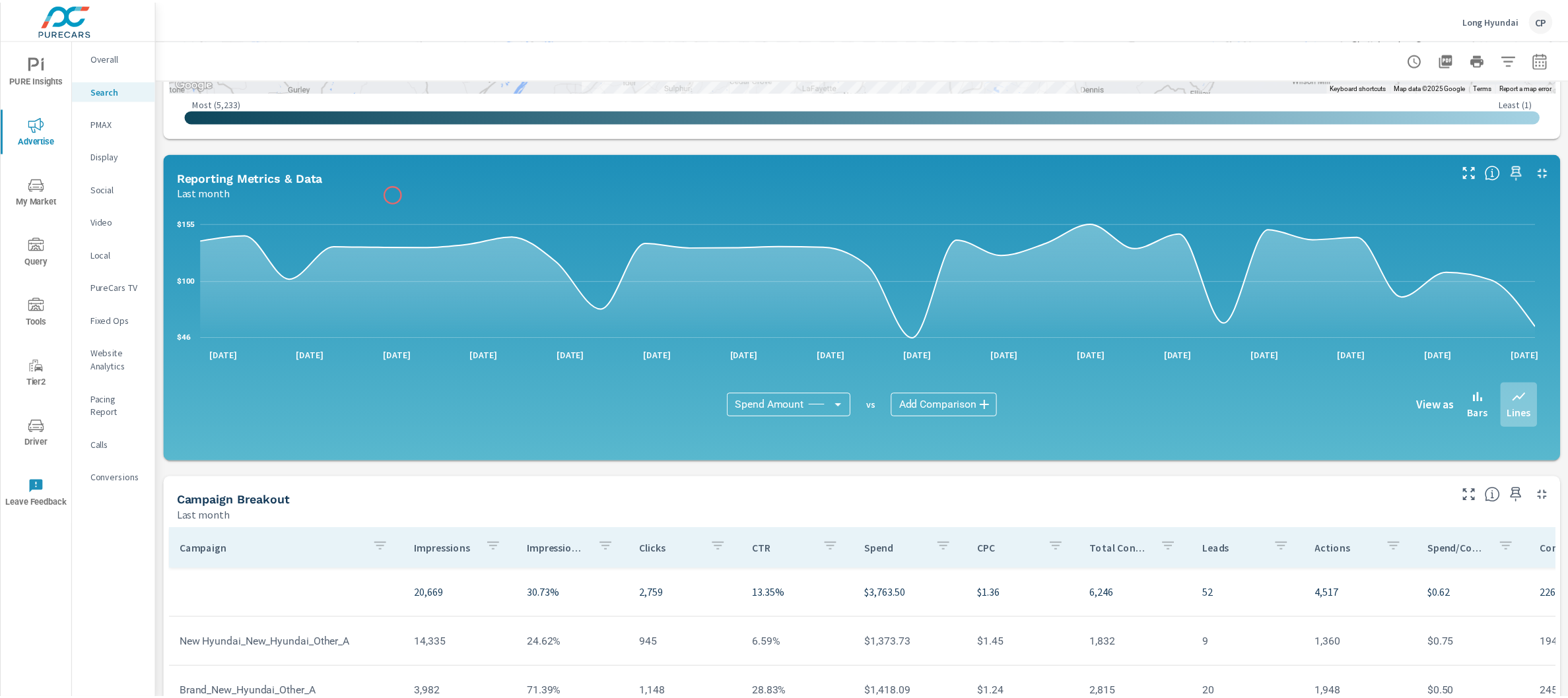
scroll to position [784, 0]
